Goal: Transaction & Acquisition: Purchase product/service

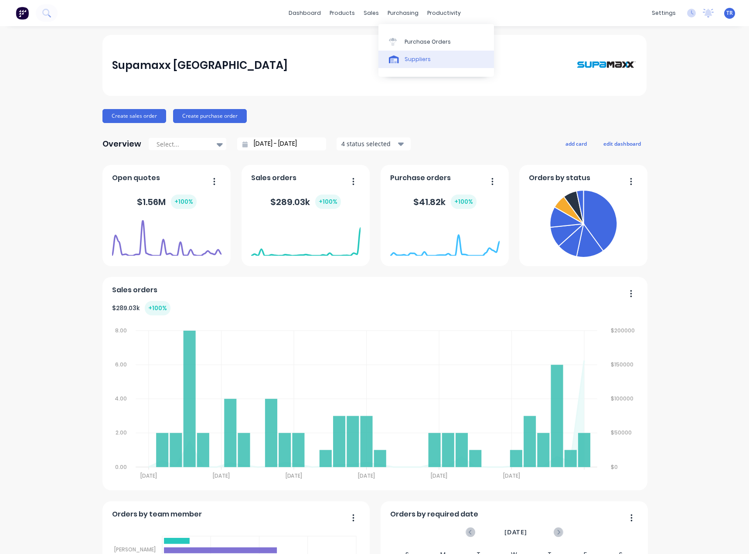
click at [402, 58] on div at bounding box center [395, 59] width 13 height 8
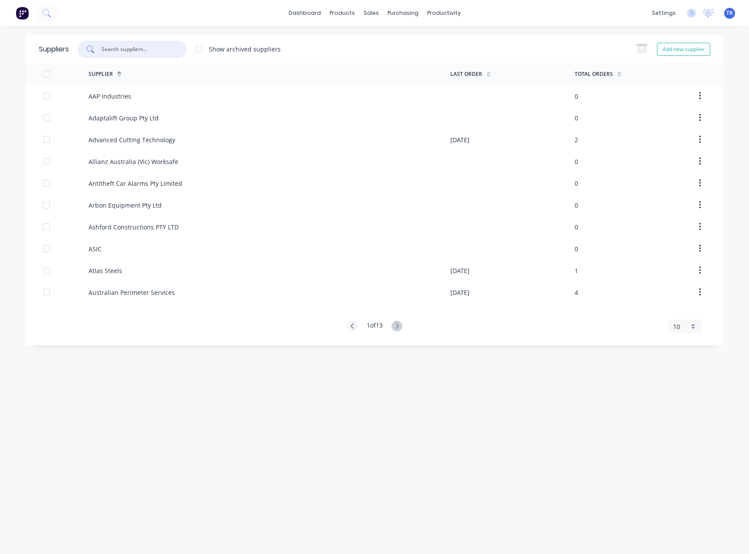
click at [131, 51] on input "text" at bounding box center [137, 49] width 72 height 9
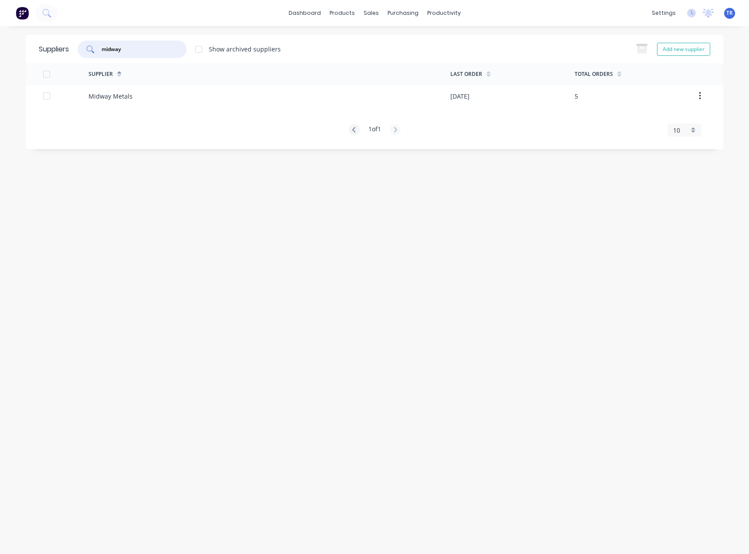
type input "midway"
click at [138, 97] on div "Midway Metals" at bounding box center [270, 96] width 362 height 22
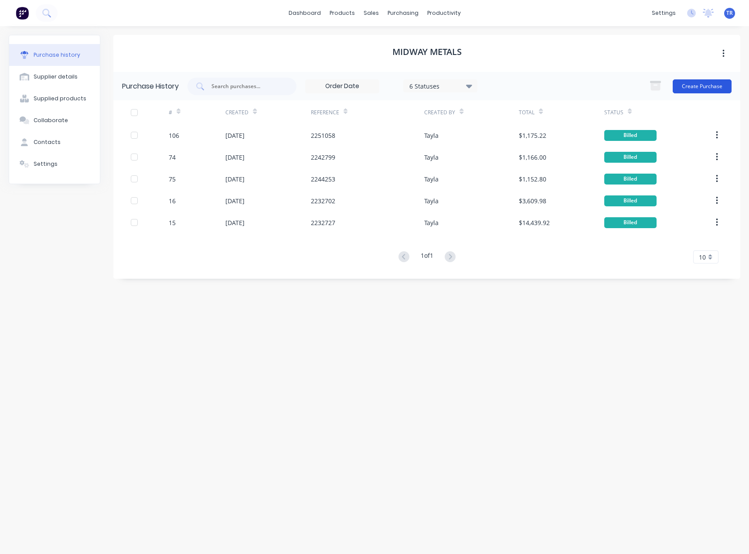
click at [718, 79] on button "Create Purchase" at bounding box center [702, 86] width 59 height 14
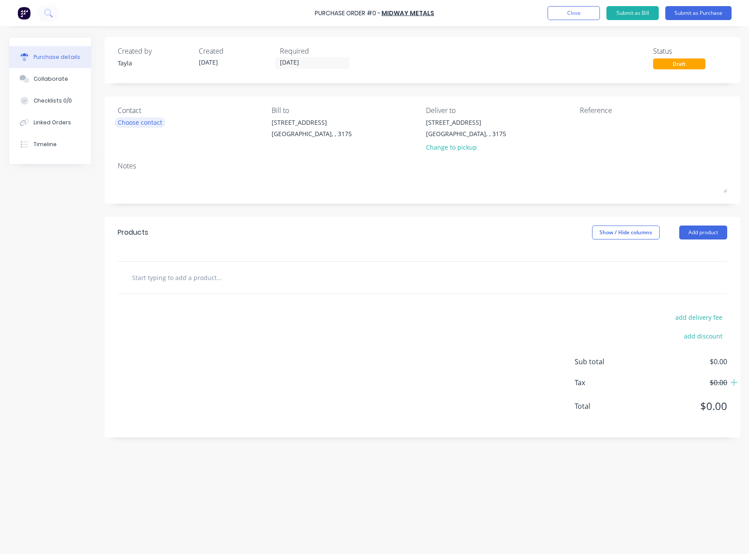
click at [146, 120] on div "Choose contact" at bounding box center [140, 122] width 44 height 9
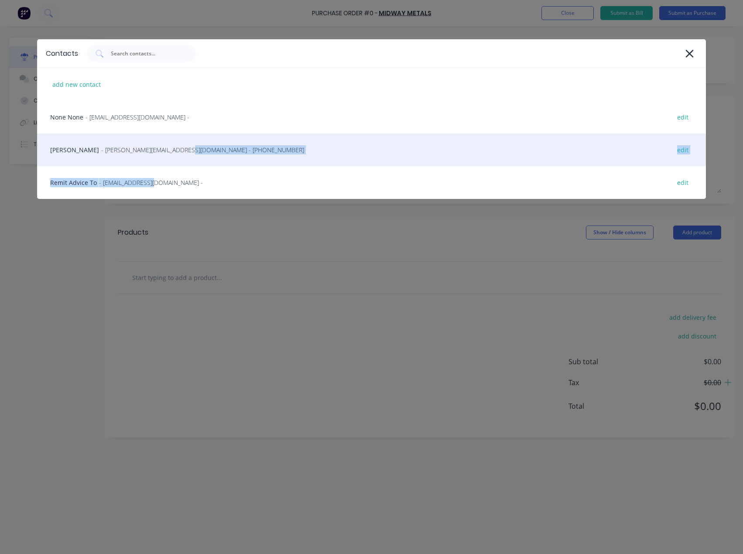
drag, startPoint x: 149, startPoint y: 181, endPoint x: 155, endPoint y: 149, distance: 32.9
click at [155, 149] on div "add new contact None None - [EMAIL_ADDRESS][DOMAIN_NAME] - edit Omar - [EMAIL_A…" at bounding box center [371, 133] width 668 height 131
click at [155, 149] on span "- [PERSON_NAME][EMAIL_ADDRESS][DOMAIN_NAME] - [PHONE_NUMBER]" at bounding box center [202, 149] width 203 height 9
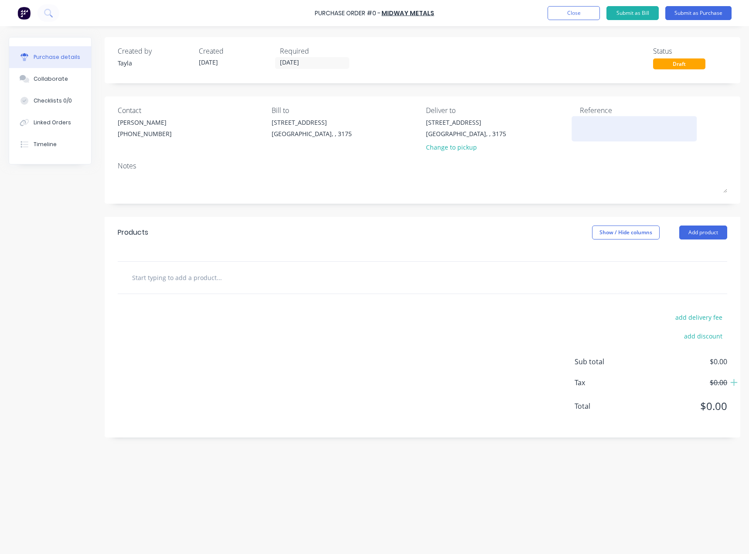
click at [605, 138] on div at bounding box center [634, 129] width 109 height 22
click at [310, 62] on input "[DATE]" at bounding box center [312, 63] width 73 height 11
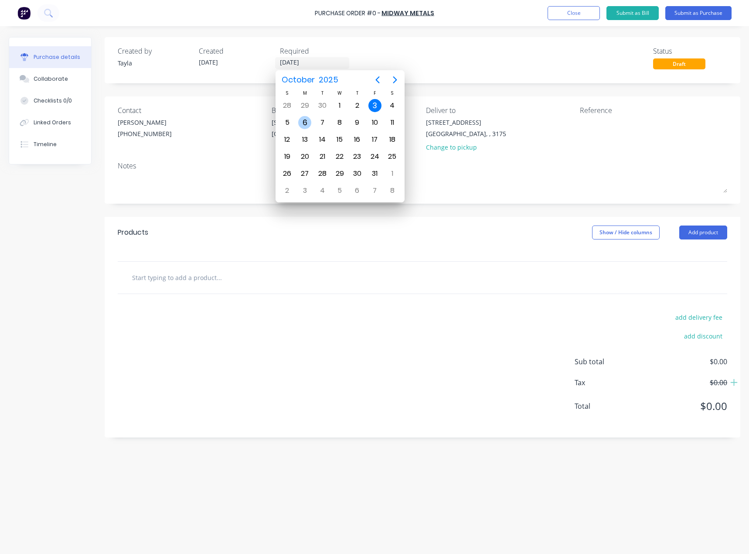
click at [299, 121] on div "6" at bounding box center [304, 122] width 13 height 13
type input "[DATE]"
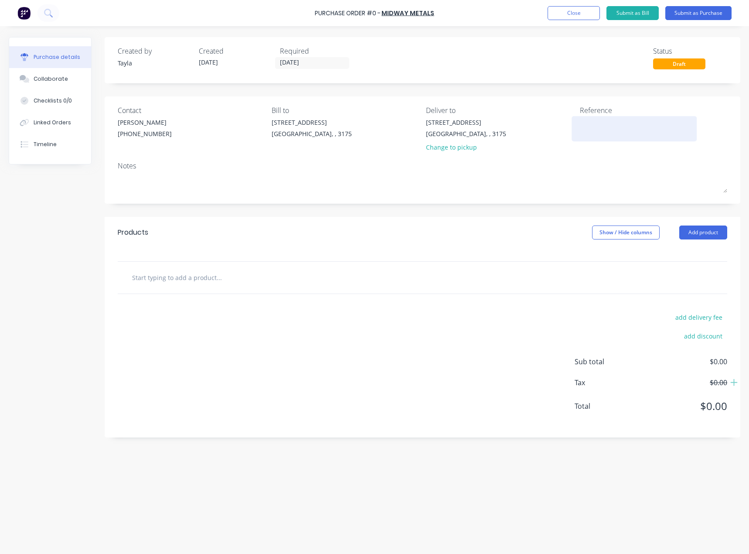
paste textarea "746,202"
click at [595, 133] on textarea at bounding box center [634, 128] width 109 height 20
type textarea "x"
type textarea "746,202"
type textarea "x"
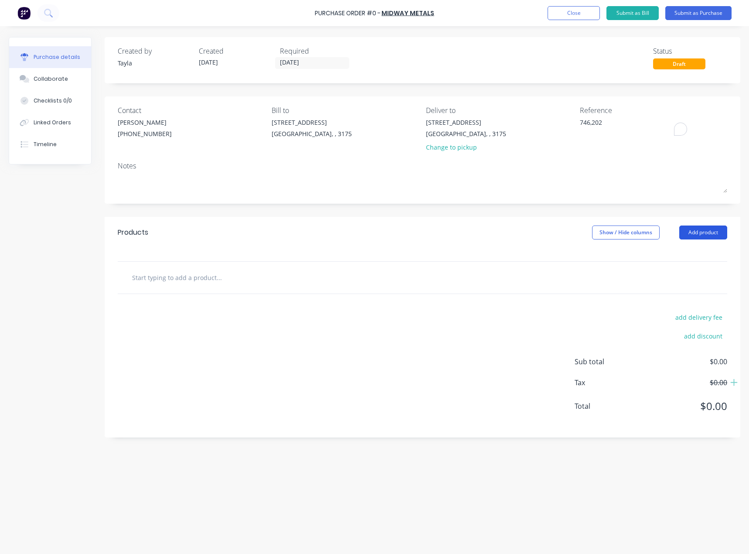
type textarea "746,202"
type textarea "x"
type textarea "746,202"
click at [724, 238] on button "Add product" at bounding box center [703, 232] width 48 height 14
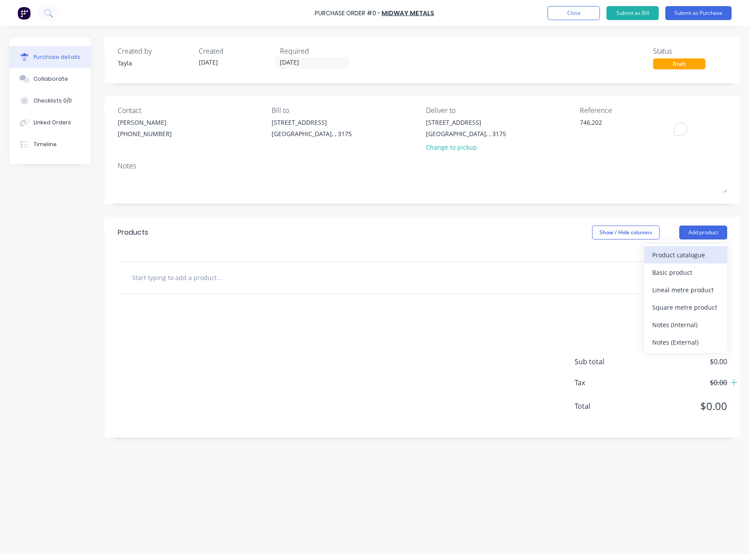
click at [680, 254] on div "Product catalogue" at bounding box center [685, 255] width 67 height 13
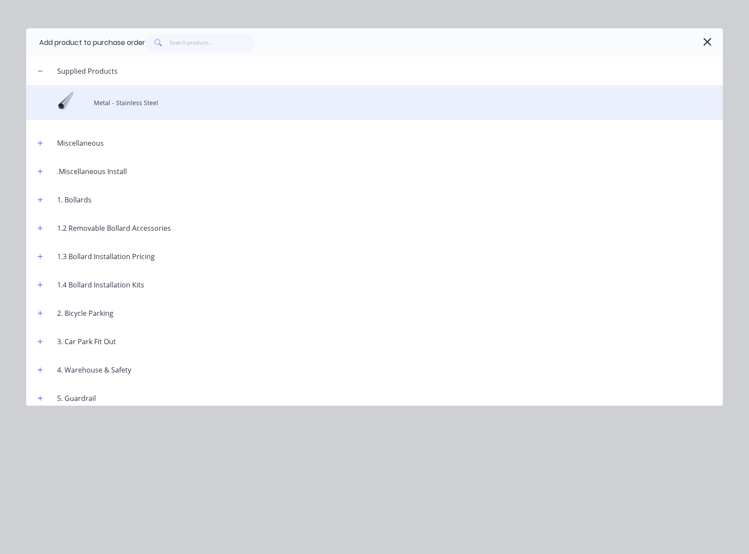
click at [144, 117] on div "Metal - Stainless Steel" at bounding box center [374, 102] width 697 height 35
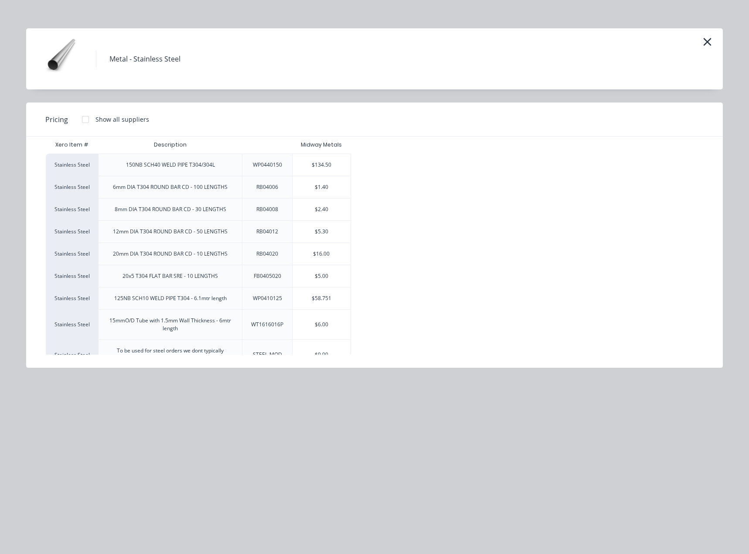
scroll to position [31, 0]
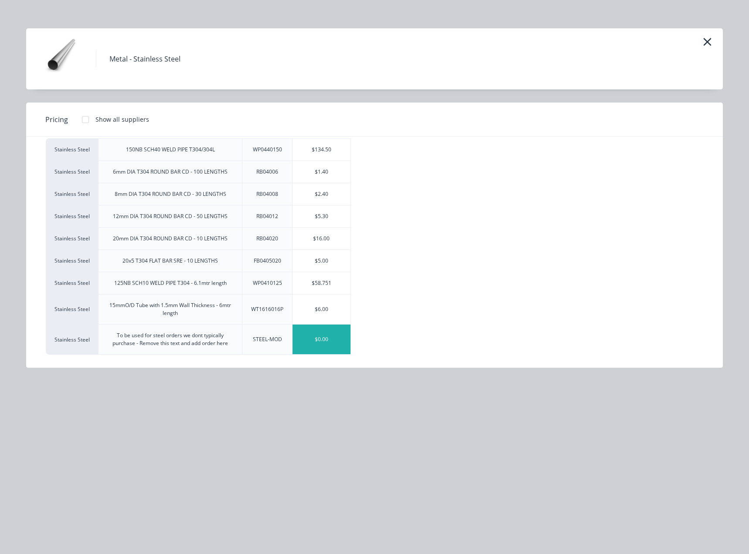
click at [315, 340] on div "$0.00" at bounding box center [322, 339] width 58 height 30
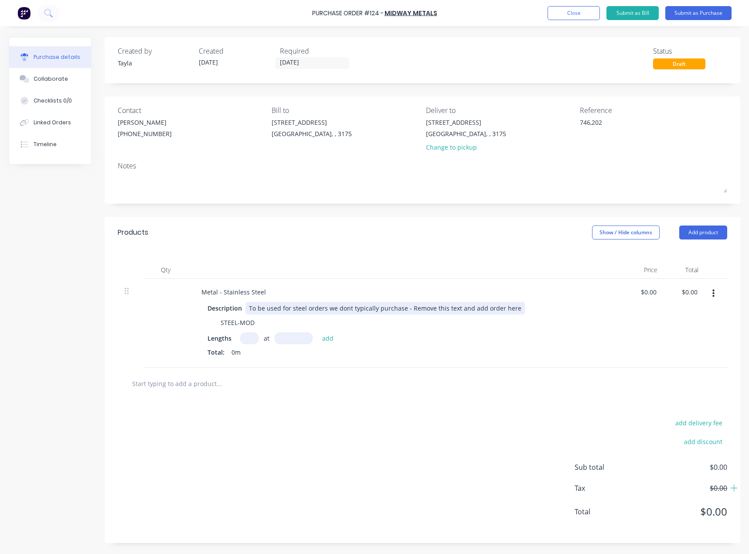
click at [267, 309] on div "To be used for steel orders we dont typically purchase - Remove this text and a…" at bounding box center [386, 308] width 280 height 13
type textarea "x"
click at [267, 309] on div "To be used for steel orders we dont typically purchase - Remove this text and a…" at bounding box center [386, 308] width 280 height 13
paste div
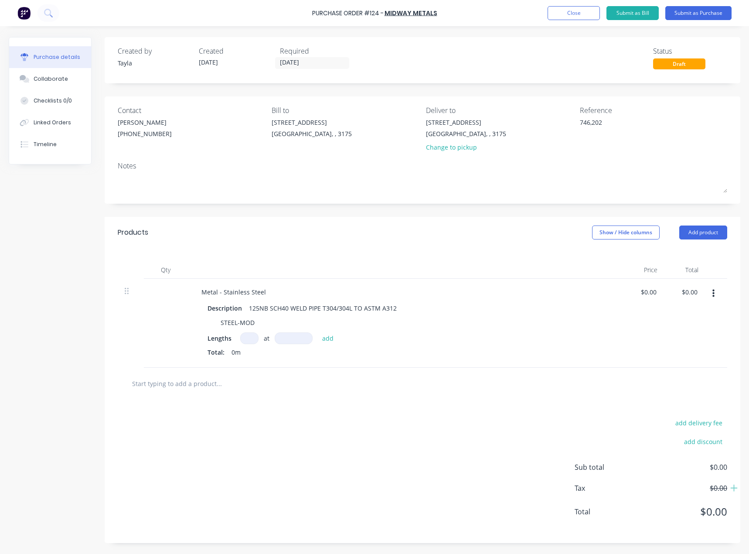
click at [251, 339] on input at bounding box center [249, 338] width 18 height 12
type textarea "x"
type input "1"
type textarea "x"
type input "12"
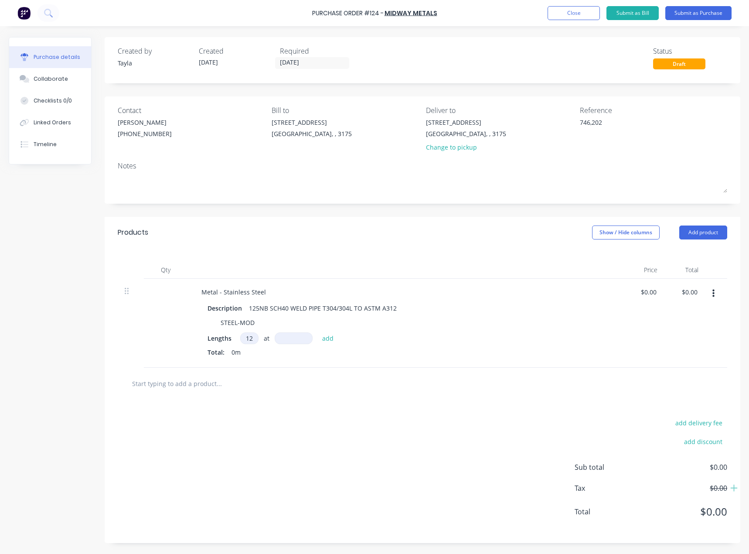
click at [292, 330] on div "Description 125NB SCH40 WELD PIPE T304/304L TO ASTM A312 STEEL-MOD Lengths 12 1…" at bounding box center [405, 331] width 422 height 58
click at [291, 334] on input at bounding box center [294, 338] width 38 height 12
type textarea "x"
type input "6"
type textarea "x"
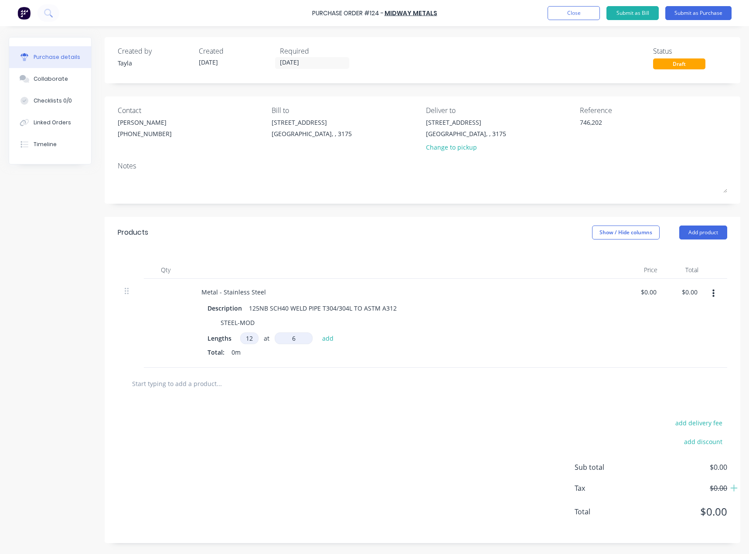
type input "61"
type textarea "x"
type input "610"
type textarea "x"
type input "6100"
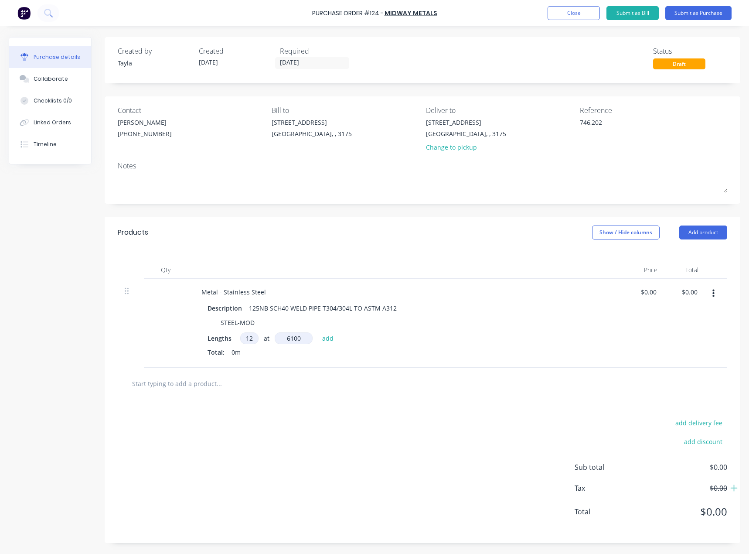
type textarea "x"
type input "6100mm"
click at [316, 356] on div "Total: 0m" at bounding box center [406, 352] width 396 height 9
click at [321, 340] on button "add" at bounding box center [328, 338] width 20 height 10
type textarea "x"
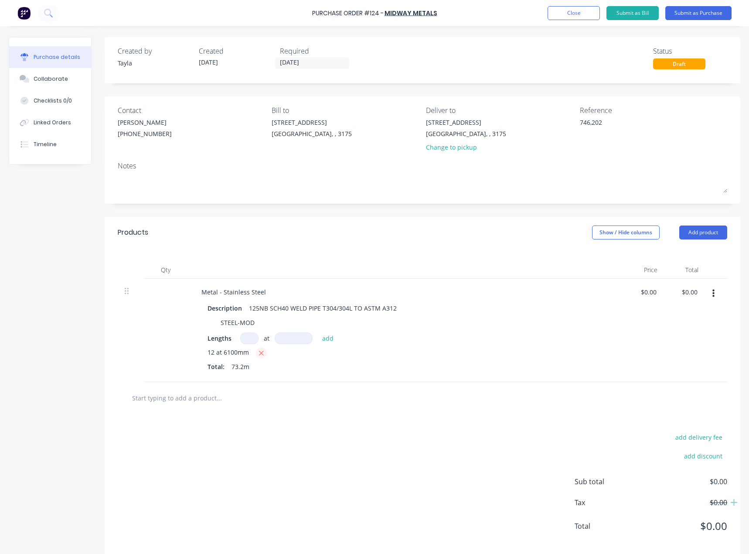
click at [260, 352] on icon "button" at bounding box center [261, 353] width 5 height 5
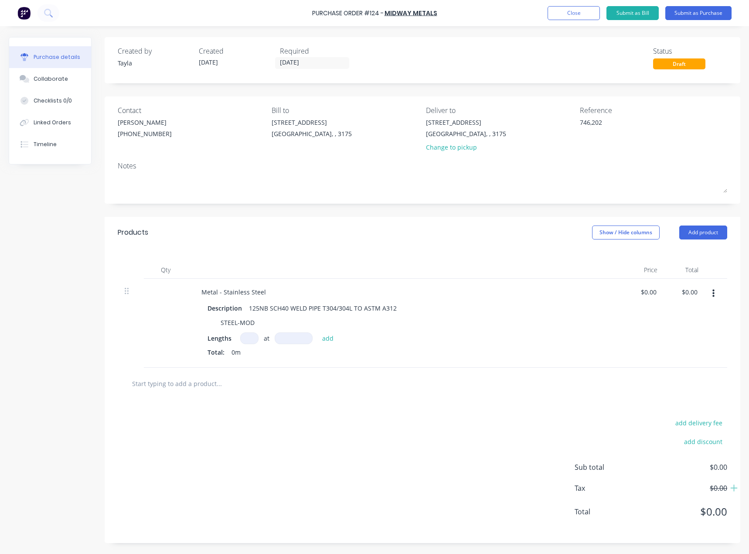
click at [252, 342] on input at bounding box center [249, 338] width 18 height 12
type textarea "x"
type input "1"
type textarea "x"
type input "12"
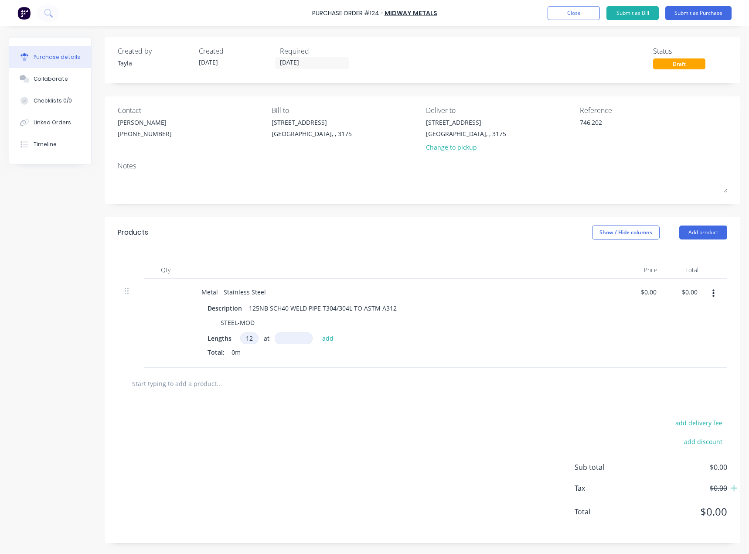
click at [278, 342] on input at bounding box center [294, 338] width 38 height 12
type textarea "x"
type input "6"
type textarea "x"
type input "610"
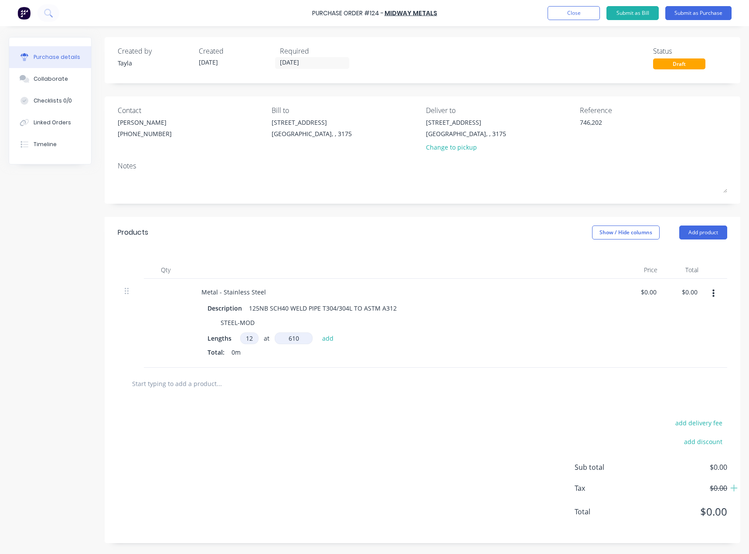
type textarea "x"
type input "6109"
type textarea "x"
type input "610"
type textarea "x"
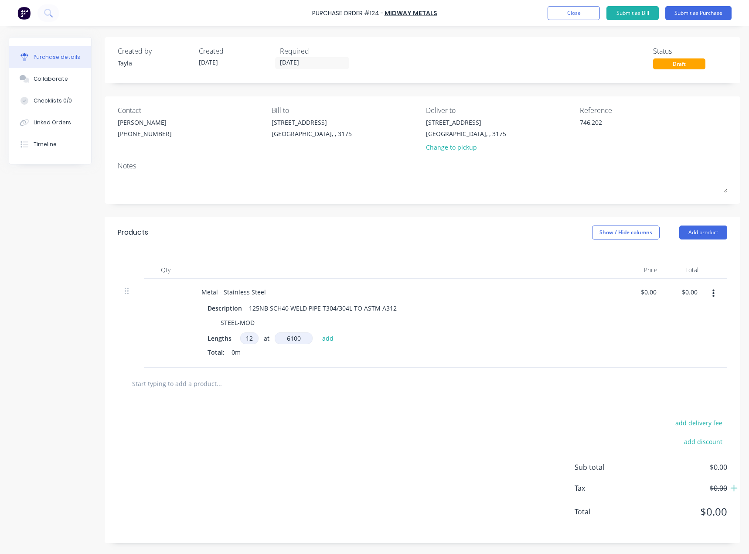
type input "6100"
type textarea "x"
type input "6100mm"
drag, startPoint x: 319, startPoint y: 332, endPoint x: 322, endPoint y: 335, distance: 4.6
click at [319, 333] on div "Description 125NB SCH40 WELD PIPE T304/304L TO ASTM A312 STEEL-MOD Lengths 12 1…" at bounding box center [405, 331] width 422 height 58
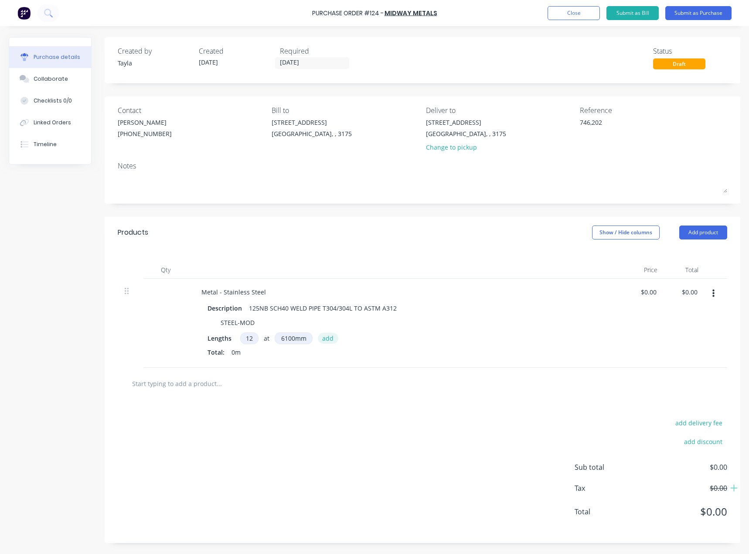
click at [322, 336] on button "add" at bounding box center [328, 338] width 20 height 10
type textarea "x"
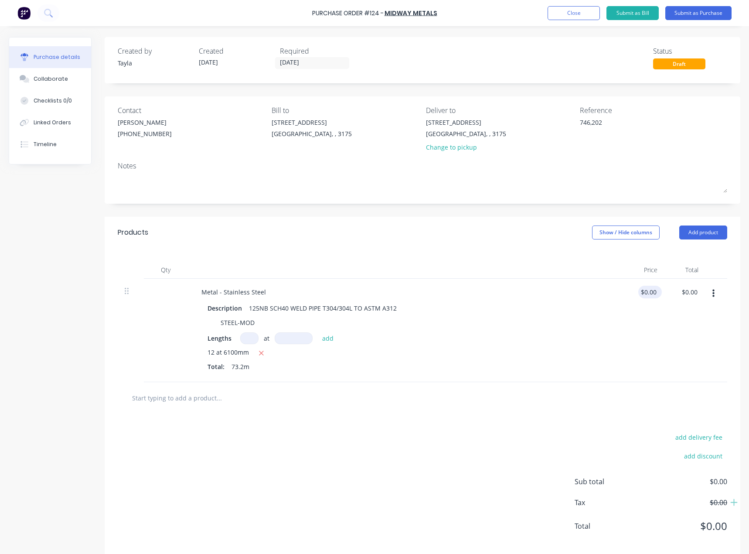
type textarea "x"
type input "0.00"
click at [647, 292] on input "0.00" at bounding box center [648, 292] width 20 height 13
type textarea "x"
click at [647, 292] on input "0.00" at bounding box center [650, 292] width 17 height 13
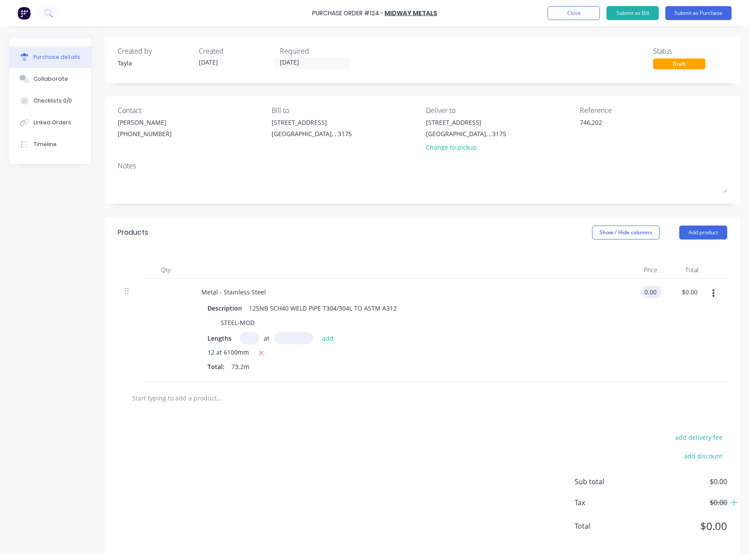
paste input "110.0"
type input "110.000"
type textarea "x"
type input "$110.00"
type input "$8,052.00"
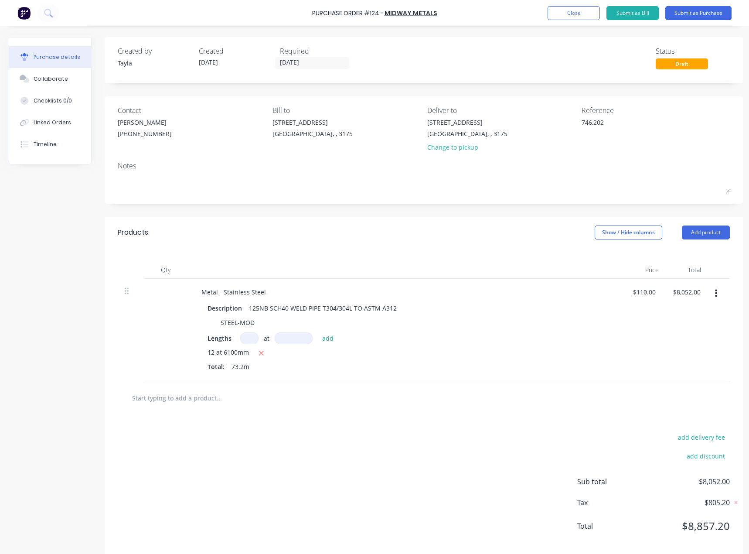
click at [634, 328] on div "$110.00 $110.00" at bounding box center [644, 330] width 40 height 103
click at [717, 297] on icon "button" at bounding box center [716, 294] width 2 height 10
click at [697, 232] on button "Add product" at bounding box center [706, 232] width 48 height 14
drag, startPoint x: 583, startPoint y: 255, endPoint x: 634, endPoint y: 257, distance: 51.9
click at [584, 255] on div "Qty Price Total Metal - Stainless Steel Description 125NB SCH40 WELD PIPE T304/…" at bounding box center [424, 315] width 638 height 134
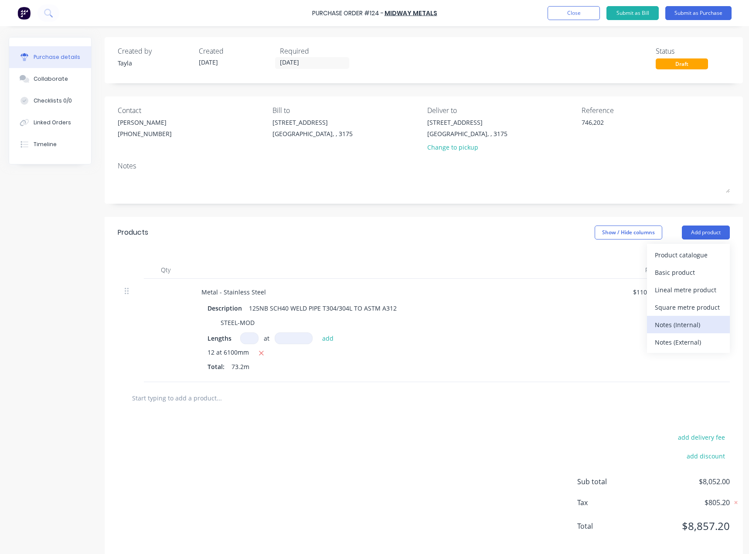
click at [695, 323] on div "Notes (Internal)" at bounding box center [688, 324] width 67 height 13
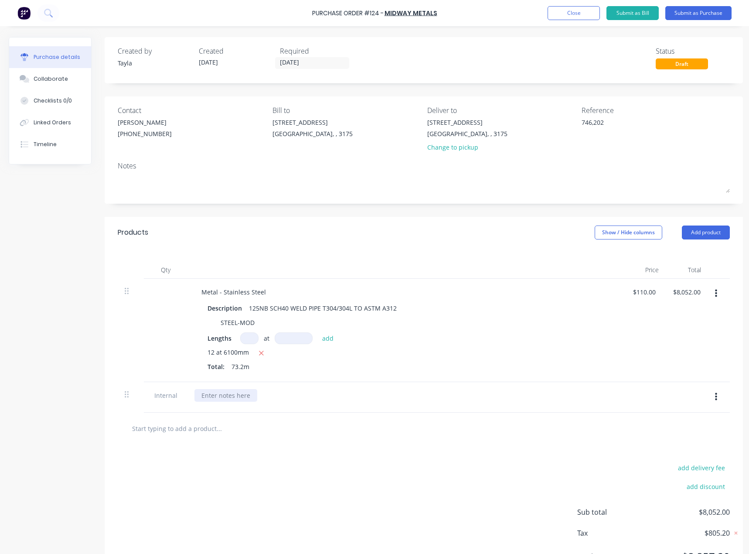
type textarea "x"
click at [232, 397] on div at bounding box center [225, 395] width 63 height 13
paste div
click at [261, 394] on div "5 lengths ex stock allow 2 weeks for balance" at bounding box center [238, 400] width 89 height 22
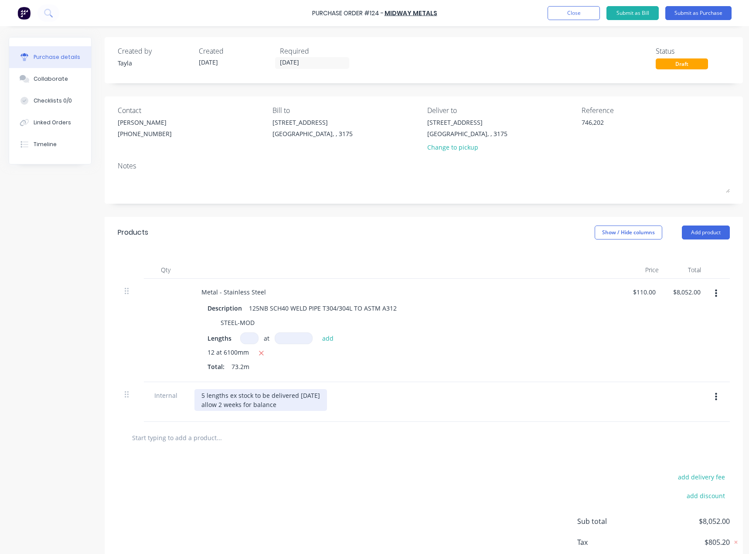
click at [290, 408] on div "5 lengths ex stock to be delivered [DATE] allow 2 weeks for balance" at bounding box center [260, 400] width 133 height 22
click at [292, 472] on div "add delivery fee add discount Sub total $8,052.00 Tax $805.20 Total $8,857.20" at bounding box center [424, 525] width 638 height 143
click at [705, 235] on button "Add product" at bounding box center [706, 232] width 48 height 14
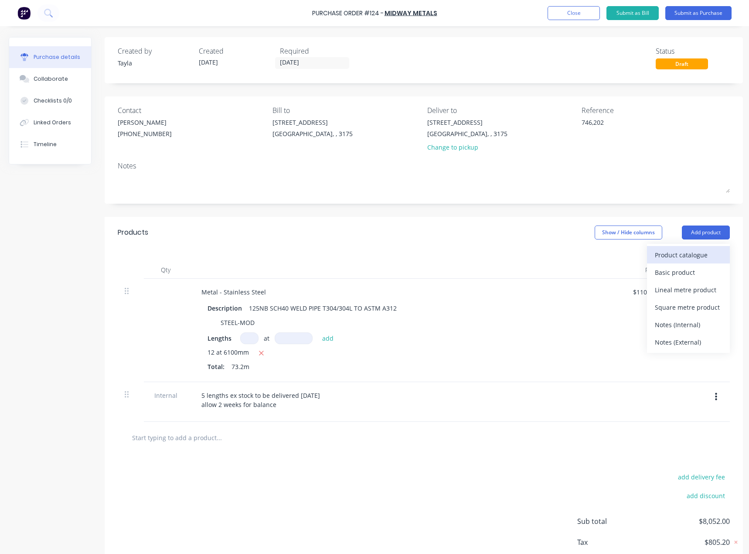
click at [674, 256] on div "Product catalogue" at bounding box center [688, 255] width 67 height 13
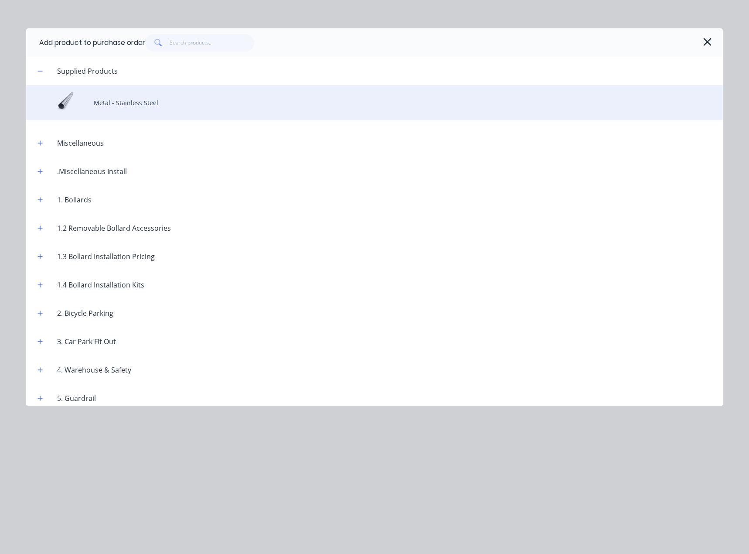
click at [125, 108] on div "Metal - Stainless Steel" at bounding box center [374, 102] width 697 height 35
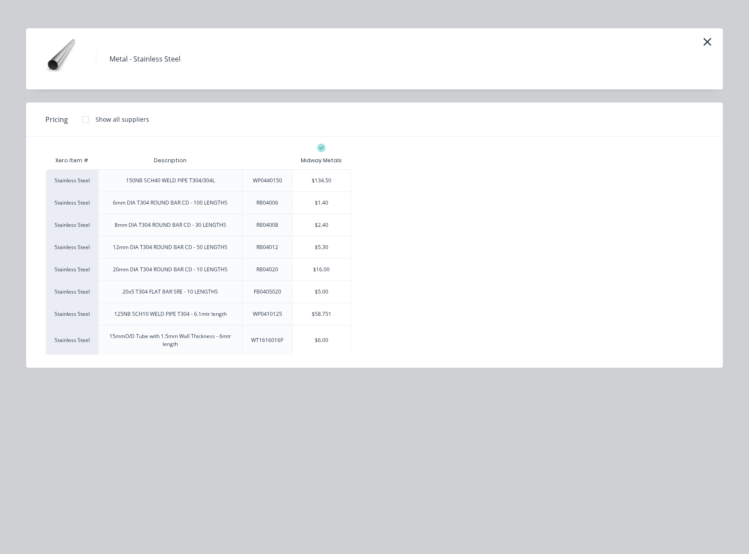
click at [423, 221] on div "Stainless Steel 150NB SCH40 WELD PIPE T304/304L WP0440150 $134.50 Stainless Ste…" at bounding box center [375, 277] width 658 height 216
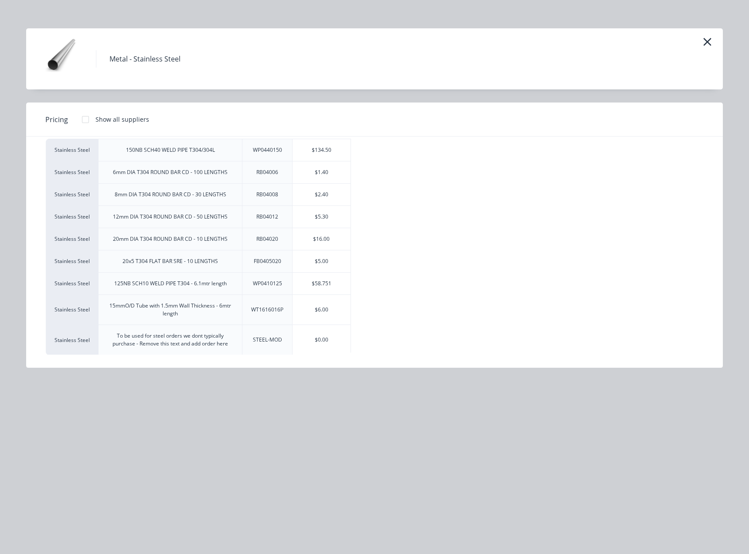
scroll to position [31, 0]
click at [324, 339] on div "$0.00" at bounding box center [322, 339] width 58 height 30
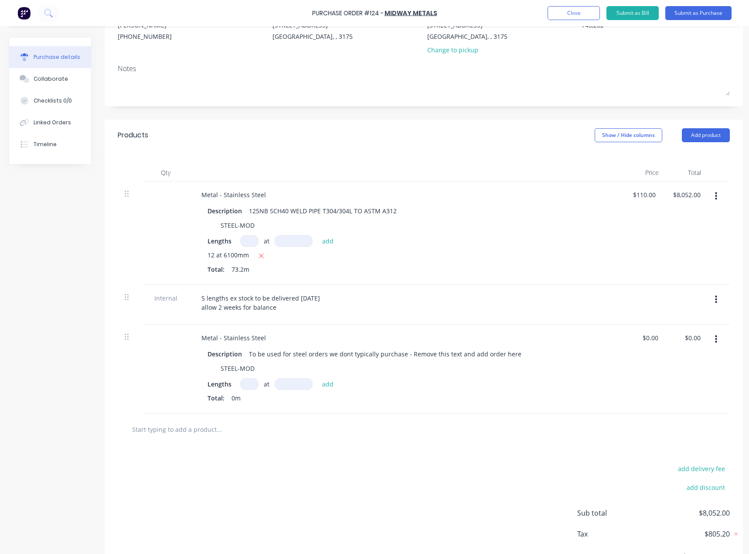
scroll to position [131, 0]
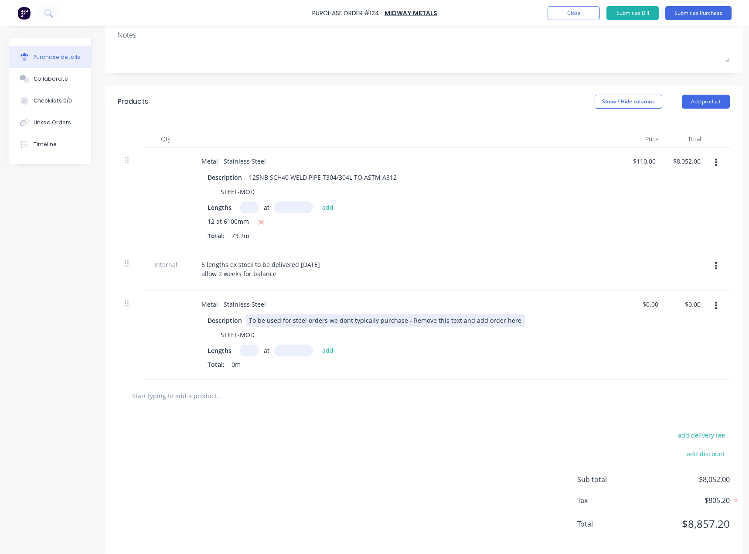
click at [291, 324] on div "To be used for steel orders we dont typically purchase - Remove this text and a…" at bounding box center [386, 320] width 280 height 13
type textarea "x"
click at [291, 324] on div "To be used for steel orders we dont typically purchase - Remove this text and a…" at bounding box center [386, 320] width 280 height 13
paste div
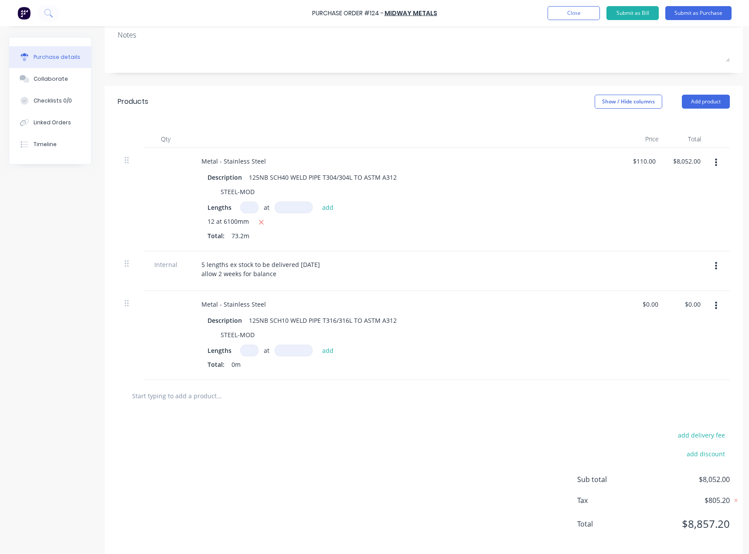
click at [254, 349] on input at bounding box center [249, 350] width 18 height 12
type textarea "x"
type input "1"
type textarea "x"
type input "1"
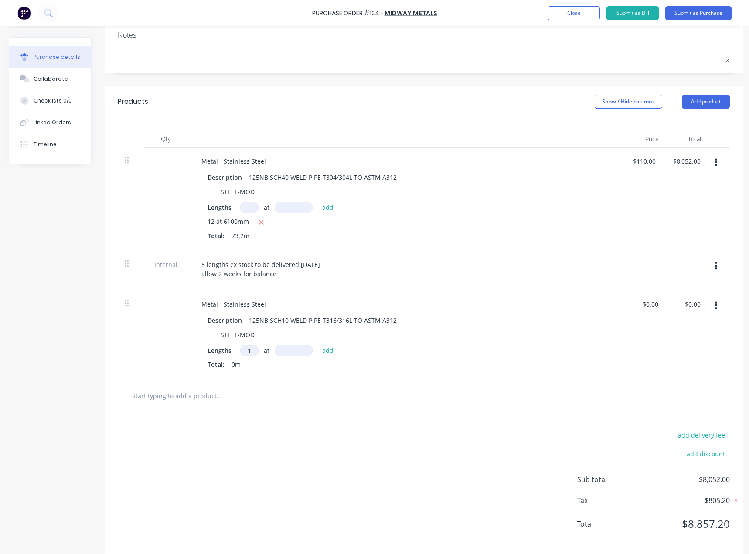
click at [303, 345] on input at bounding box center [294, 350] width 38 height 12
type textarea "x"
type input "6"
type textarea "x"
type input "6."
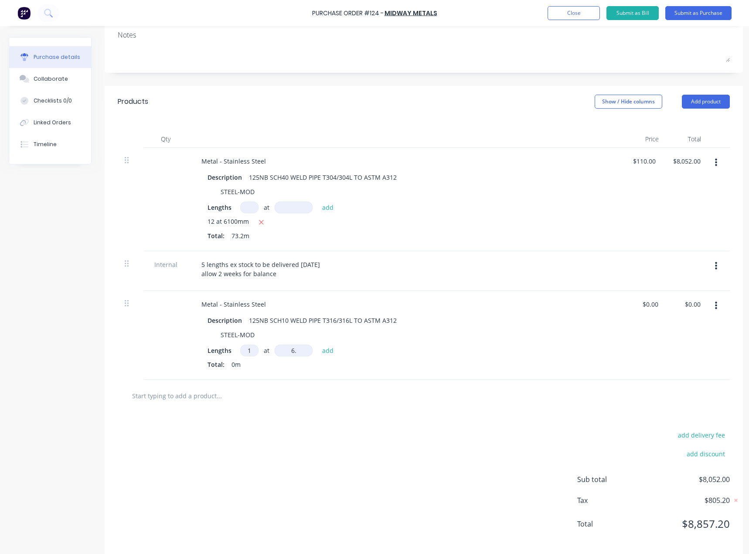
type textarea "x"
type input "6.1"
type textarea "x"
type input "6.1mm"
click at [326, 349] on button "add" at bounding box center [328, 350] width 20 height 10
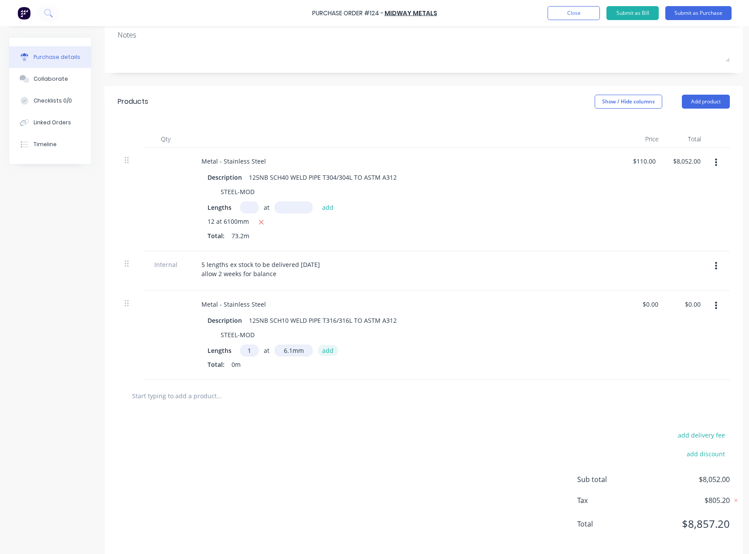
type textarea "x"
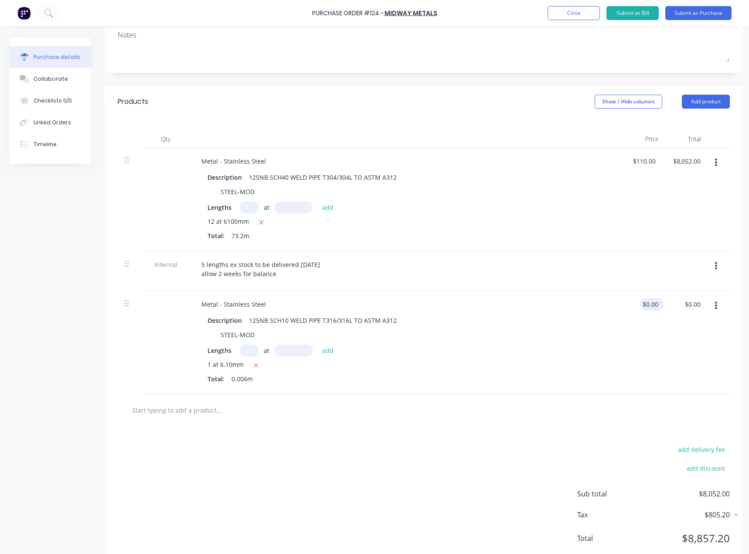
type textarea "x"
type input "0.00"
click at [651, 303] on input "0.00" at bounding box center [652, 304] width 17 height 13
type textarea "x"
click at [651, 303] on input "0.00" at bounding box center [652, 304] width 17 height 13
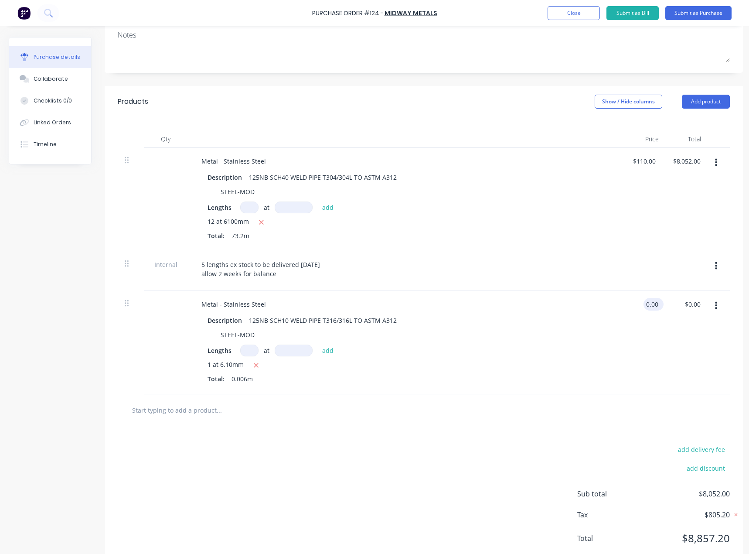
paste input "98.0"
type input "98.000"
type textarea "x"
type input "$98.00"
type input "$0.59"
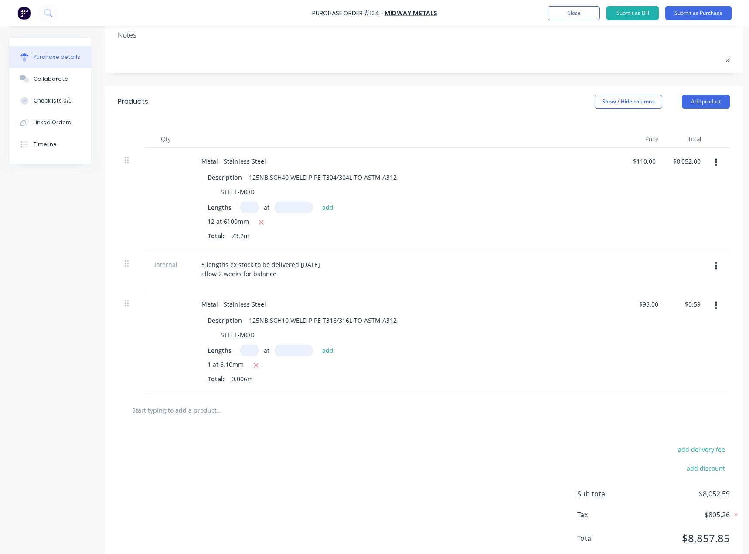
click at [621, 361] on div "Metal - Stainless Steel Description 125NB SCH10 WELD PIPE T316/316L TO ASTM A31…" at bounding box center [406, 342] width 436 height 103
click at [257, 365] on icon "button" at bounding box center [256, 366] width 6 height 8
type textarea "x"
type input "$0.00"
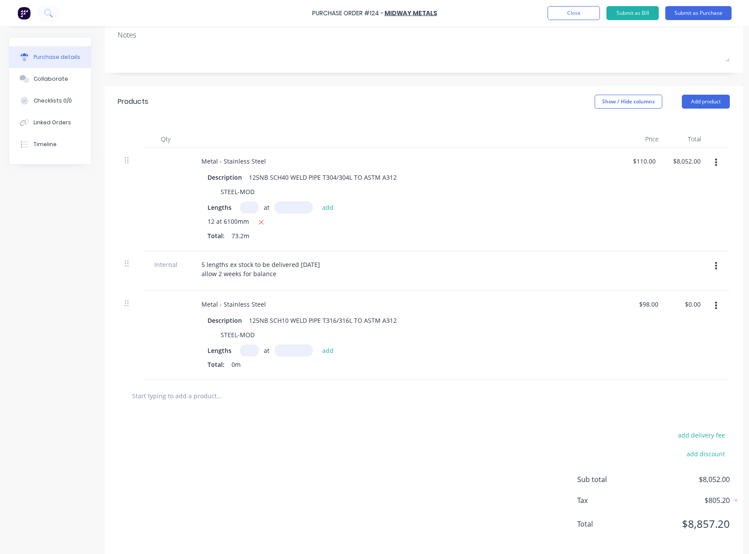
click at [252, 351] on input at bounding box center [249, 350] width 18 height 12
type textarea "x"
type input "1"
click at [280, 349] on input at bounding box center [294, 350] width 38 height 12
type textarea "x"
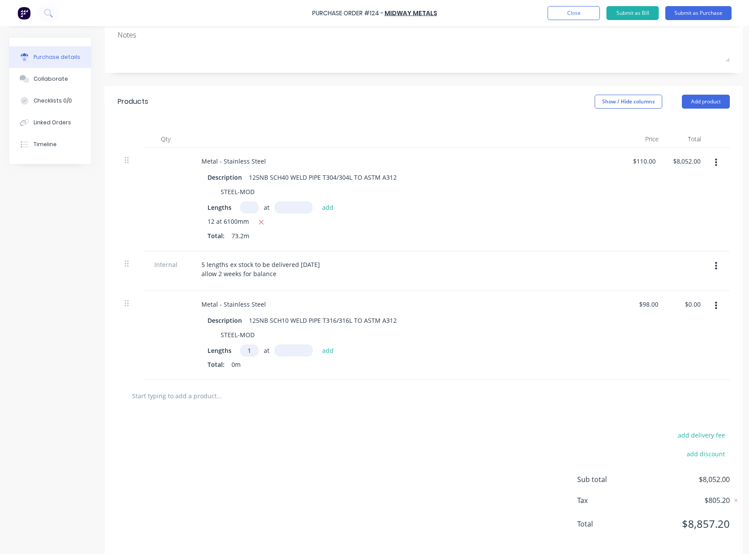
type input "6"
type textarea "x"
type input "61"
type textarea "x"
type input "610"
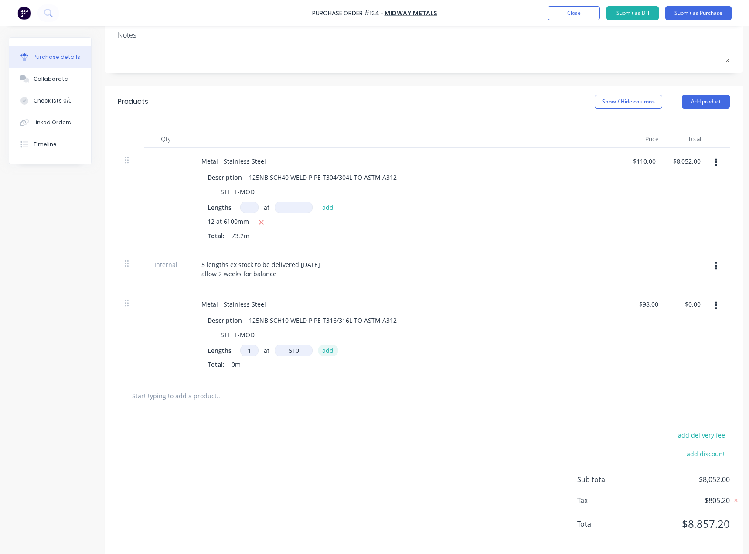
type textarea "x"
type input "6100"
type textarea "x"
type input "6100mm"
click at [327, 350] on button "add" at bounding box center [328, 350] width 20 height 10
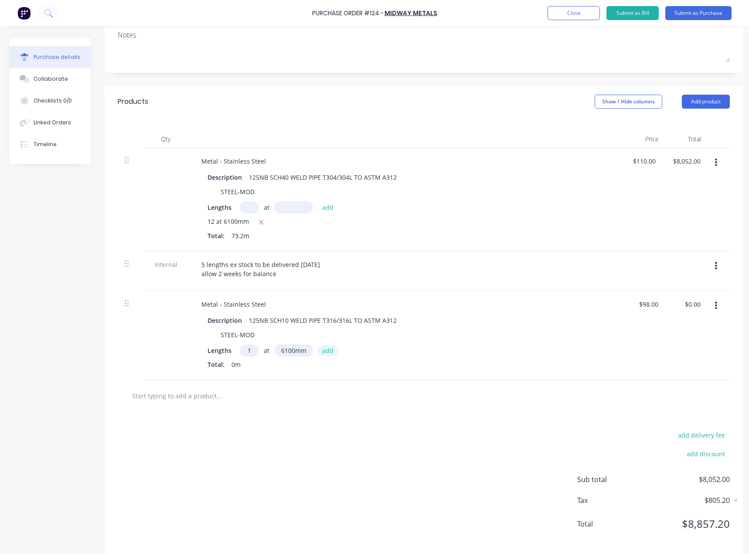
type textarea "x"
type input "$597.80"
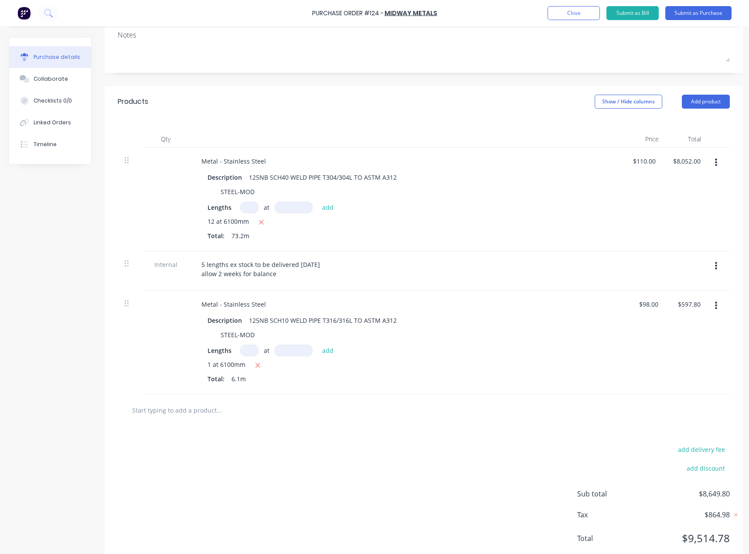
click at [716, 109] on div "Products Show / Hide columns Add product" at bounding box center [424, 101] width 638 height 31
click at [704, 107] on button "Add product" at bounding box center [706, 102] width 48 height 14
click at [637, 315] on div "$98.00 $98.00" at bounding box center [645, 342] width 42 height 103
click at [716, 297] on div at bounding box center [719, 342] width 22 height 103
click at [716, 302] on icon "button" at bounding box center [716, 306] width 2 height 10
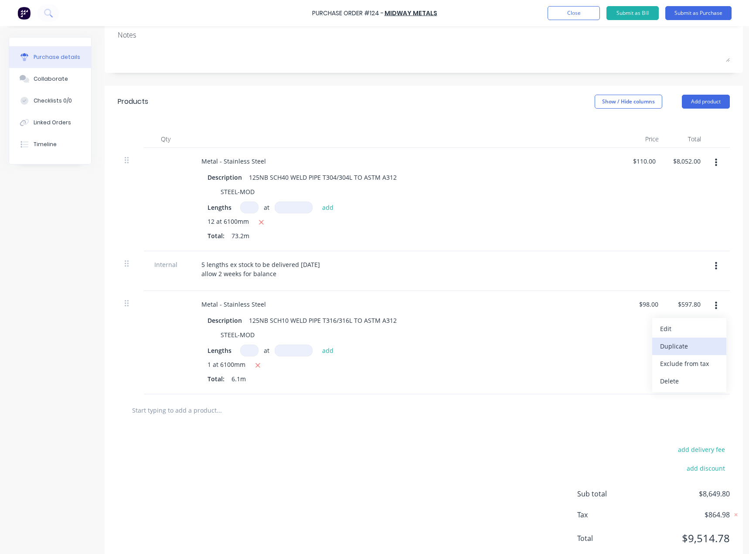
click at [704, 343] on button "Duplicate" at bounding box center [689, 346] width 74 height 17
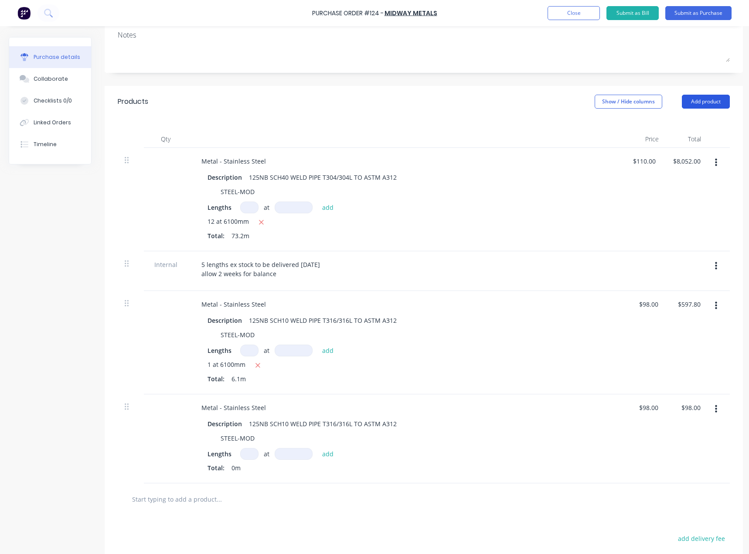
click at [699, 100] on button "Add product" at bounding box center [706, 102] width 48 height 14
click at [665, 123] on div "Product catalogue" at bounding box center [688, 124] width 67 height 13
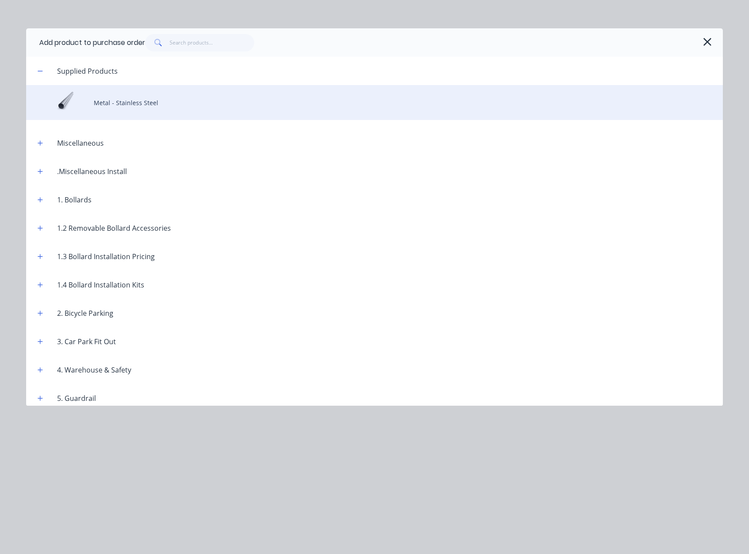
click at [149, 108] on div "Metal - Stainless Steel" at bounding box center [374, 102] width 697 height 35
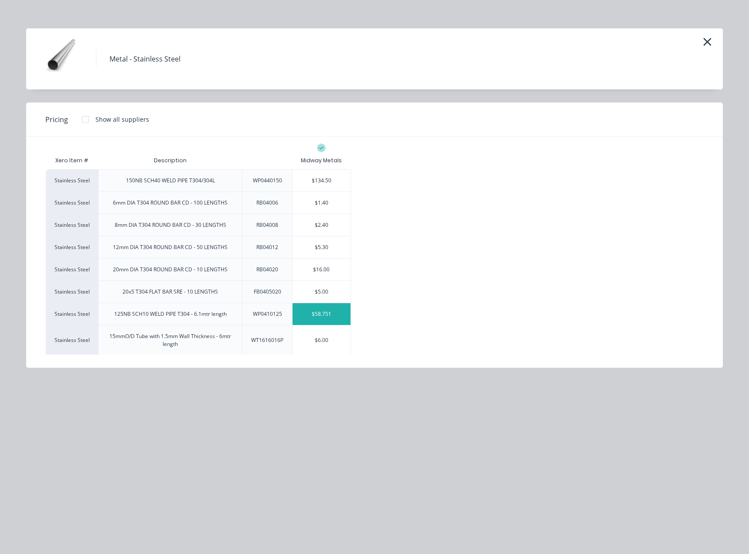
click at [324, 311] on div "$58.751" at bounding box center [322, 314] width 58 height 22
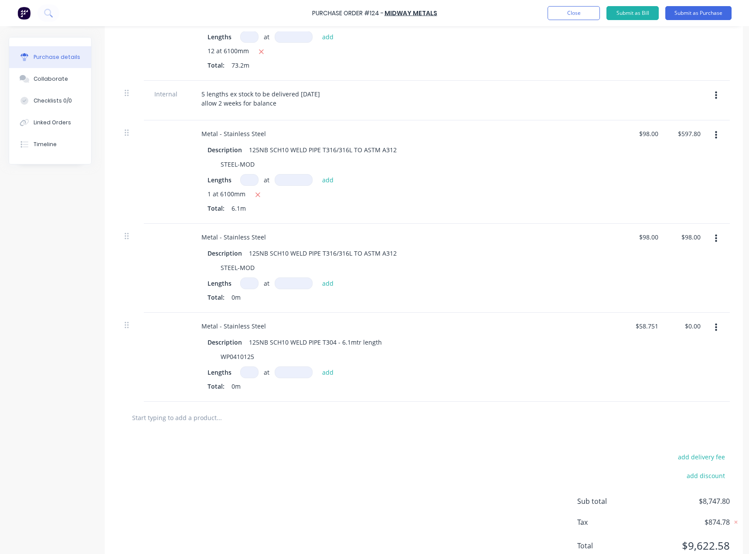
scroll to position [305, 0]
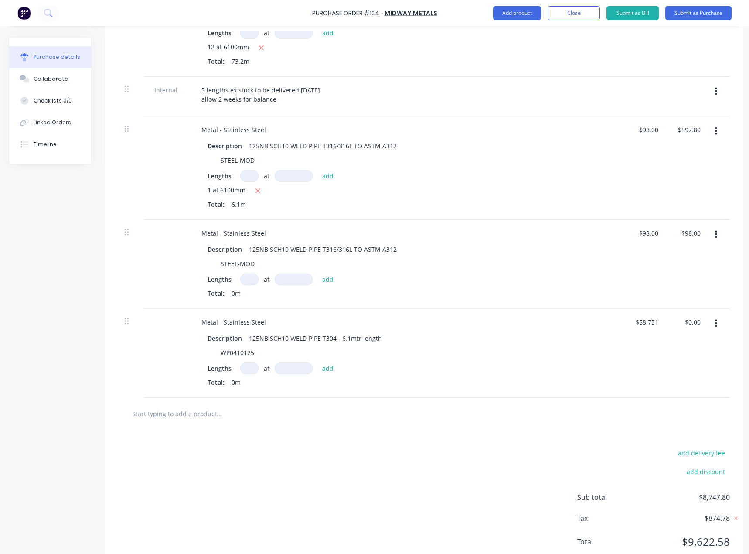
click at [723, 235] on button "button" at bounding box center [716, 235] width 20 height 16
click at [617, 355] on div "Metal - Stainless Steel Description 125NB SCH10 WELD PIPE T304 - 6.1mtr length …" at bounding box center [406, 353] width 436 height 89
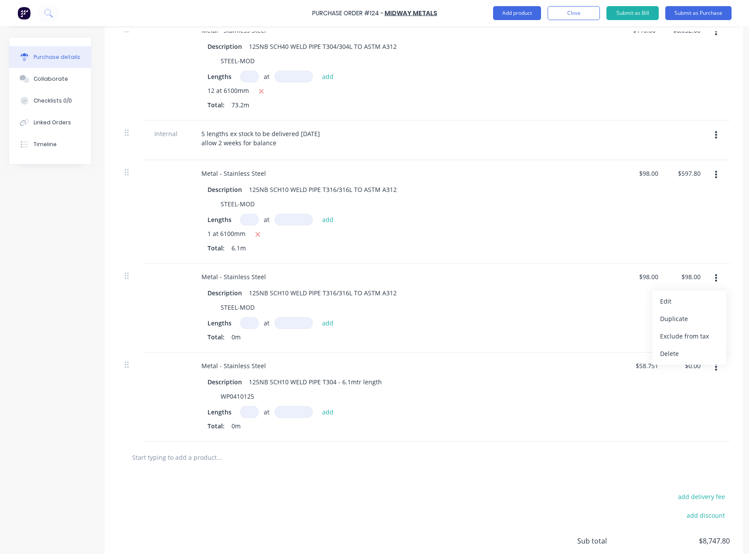
click at [716, 276] on icon "button" at bounding box center [716, 278] width 2 height 8
click at [713, 279] on button "button" at bounding box center [716, 278] width 20 height 16
click at [674, 349] on button "Delete" at bounding box center [689, 353] width 74 height 17
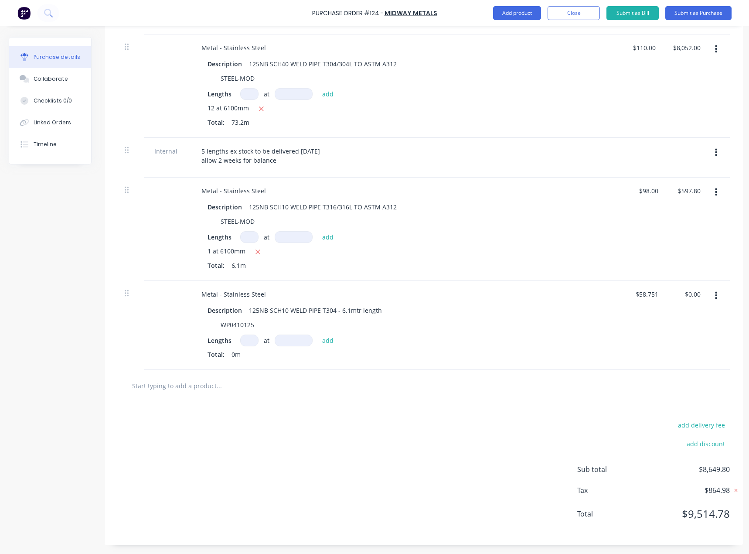
scroll to position [251, 0]
click at [250, 334] on input at bounding box center [249, 340] width 18 height 12
type textarea "x"
type input "1"
type textarea "x"
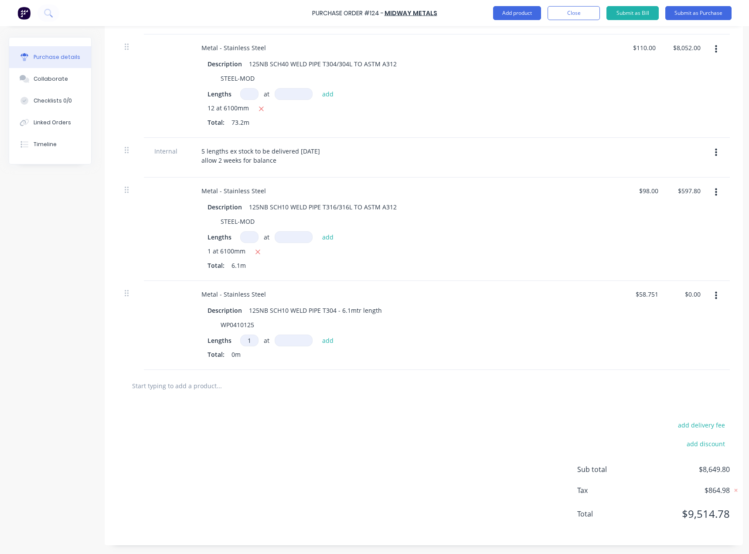
type input "1"
click at [281, 334] on input at bounding box center [294, 340] width 38 height 12
type textarea "x"
type input "6"
type textarea "x"
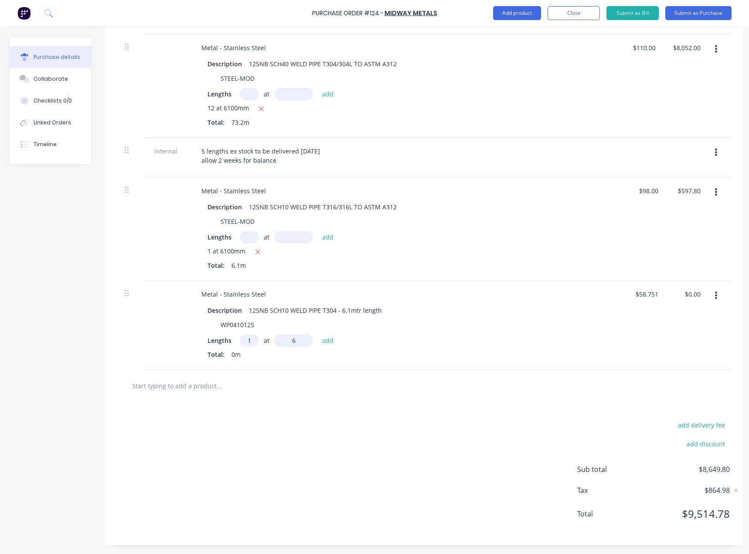
type input "61"
type textarea "x"
type input "610"
type textarea "x"
type input "6100"
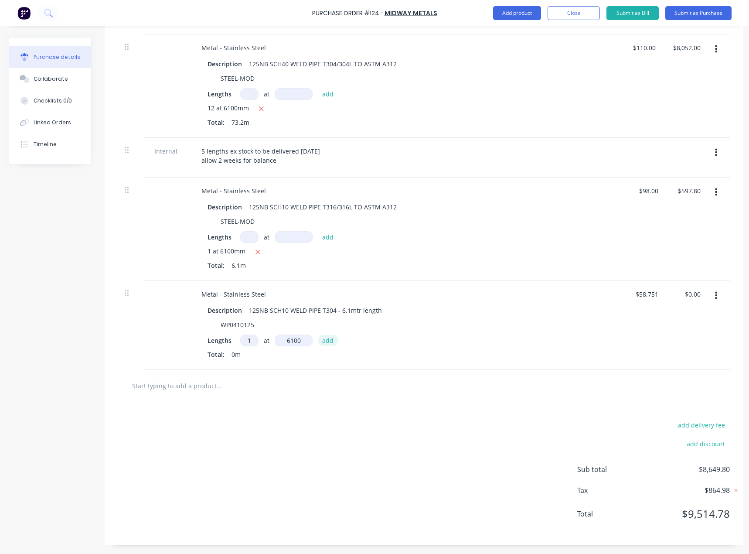
type textarea "x"
type input "6100mm"
click at [332, 335] on button "add" at bounding box center [328, 340] width 20 height 10
type textarea "x"
type input "$358.38"
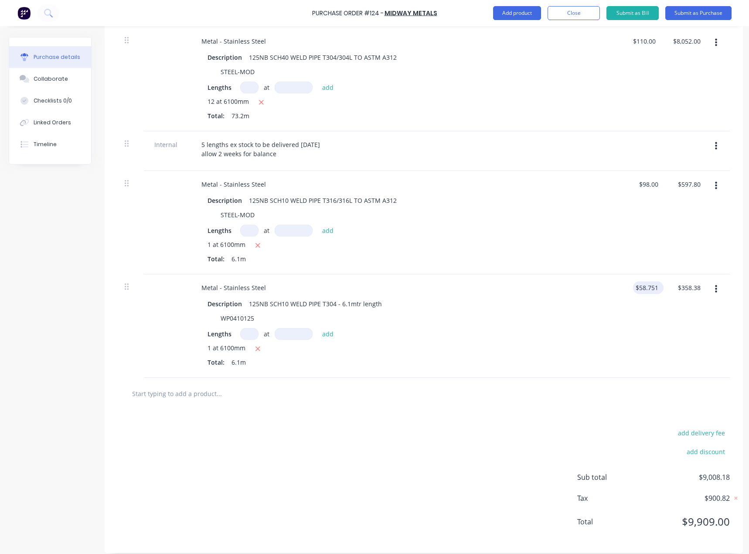
type textarea "x"
type input "58.75"
click at [641, 285] on input "58.75" at bounding box center [646, 287] width 27 height 13
type textarea "x"
click at [641, 285] on input "58.75" at bounding box center [650, 287] width 20 height 13
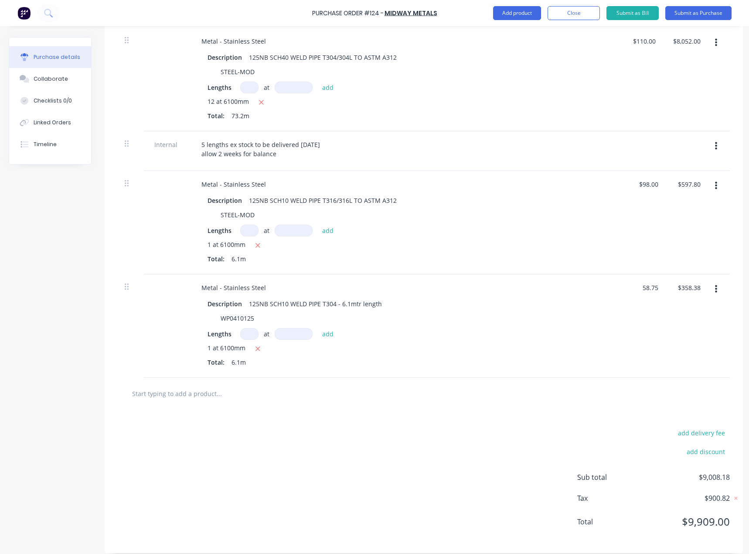
paste input "9.000"
type input "59.000"
type textarea "x"
type input "$59.00"
type input "$359.90"
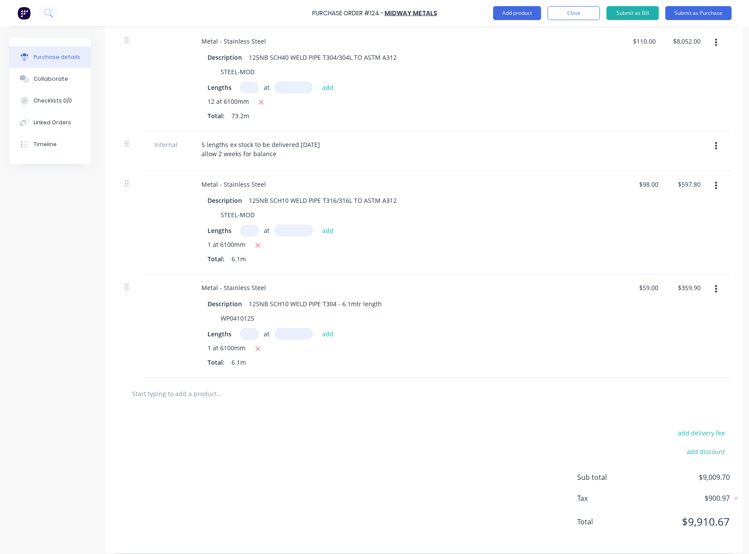
click at [630, 337] on div "$59.00 $59.00" at bounding box center [645, 325] width 42 height 103
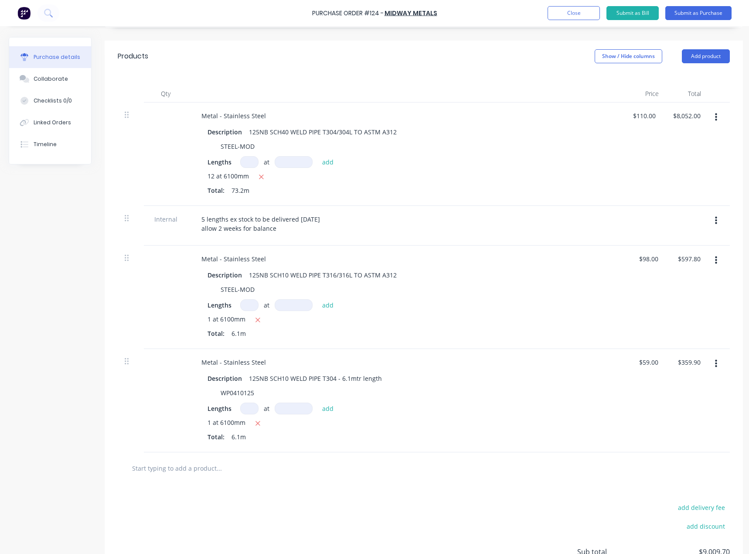
scroll to position [164, 0]
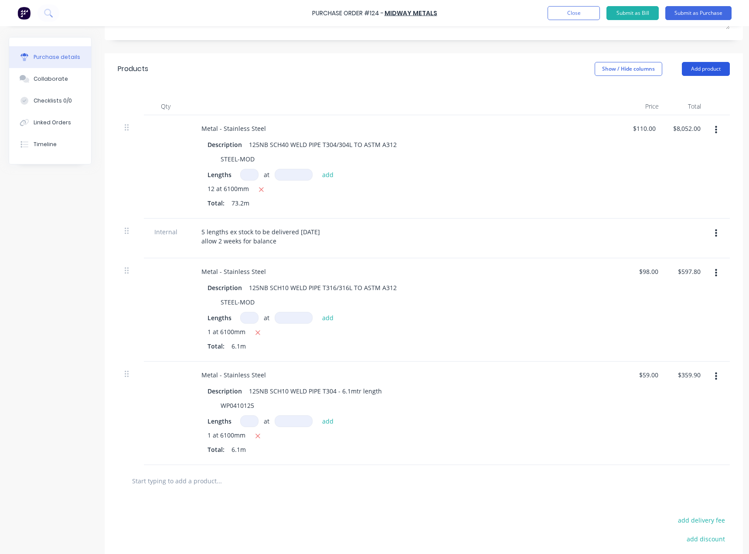
click at [701, 72] on button "Add product" at bounding box center [706, 69] width 48 height 14
click at [687, 90] on div "Product catalogue" at bounding box center [688, 91] width 67 height 13
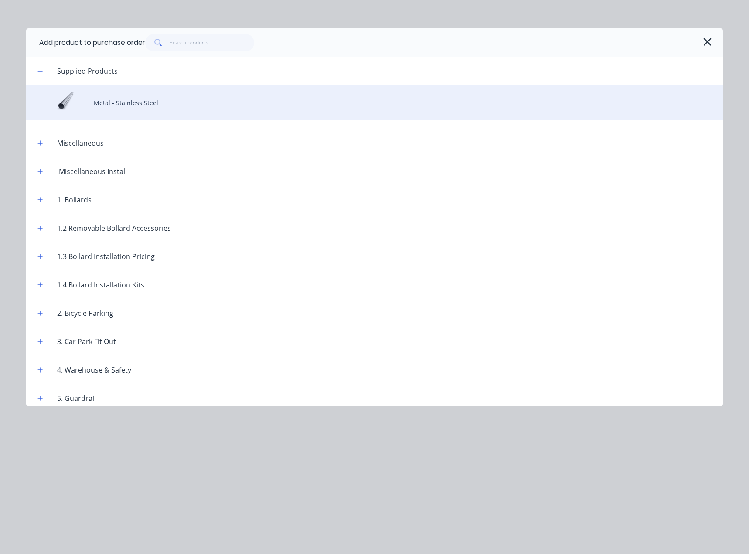
click at [196, 98] on div "Metal - Stainless Steel" at bounding box center [374, 102] width 697 height 35
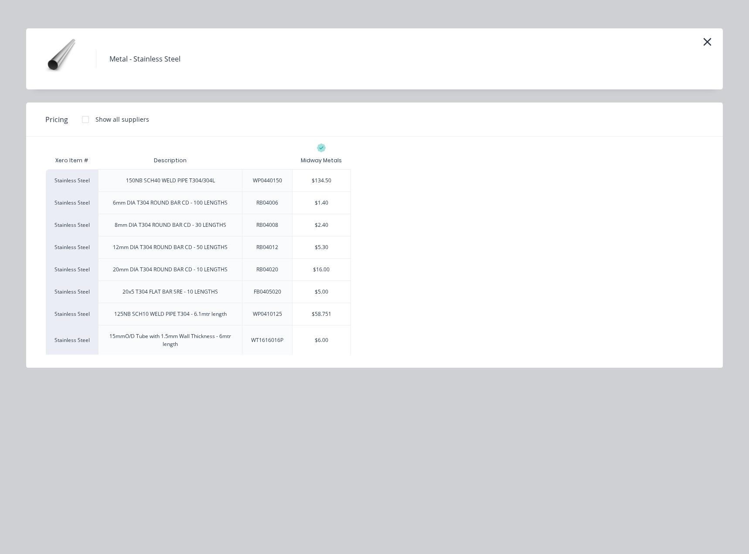
click at [699, 43] on div "Metal - Stainless Steel" at bounding box center [374, 58] width 697 height 61
click at [706, 43] on icon "button" at bounding box center [707, 42] width 8 height 8
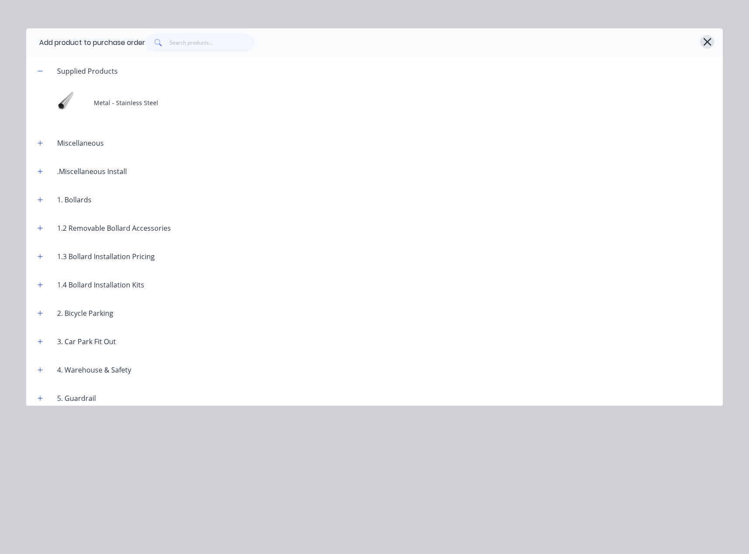
click at [708, 38] on icon "button" at bounding box center [707, 42] width 9 height 12
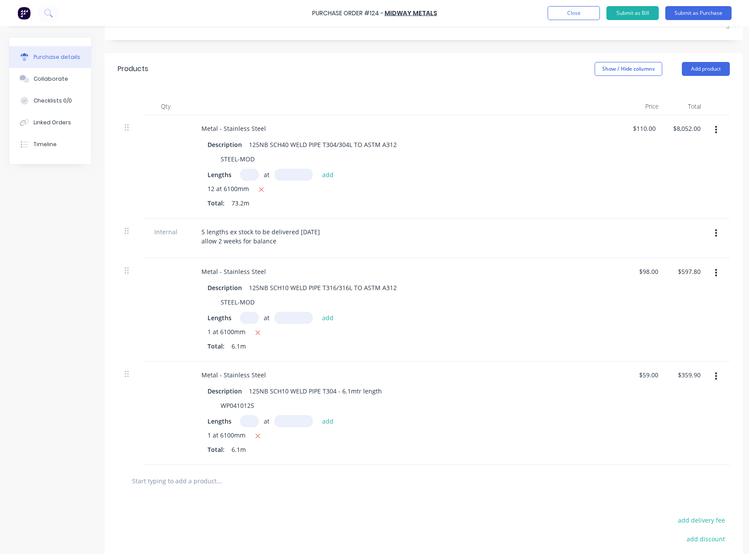
click at [716, 377] on icon "button" at bounding box center [716, 376] width 2 height 8
click at [714, 273] on button "button" at bounding box center [716, 273] width 20 height 16
click at [693, 318] on button "Duplicate" at bounding box center [689, 313] width 74 height 17
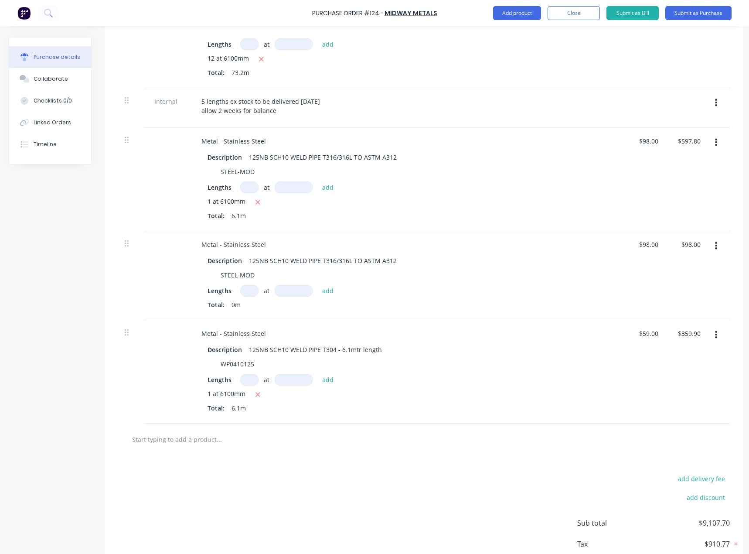
scroll to position [294, 0]
click at [249, 281] on div "Description 125NB SCH10 WELD PIPE T316/316L TO ASTM A312 STEEL-MOD Lengths at a…" at bounding box center [405, 283] width 422 height 58
click at [248, 287] on input at bounding box center [249, 290] width 18 height 12
type textarea "x"
type input "1"
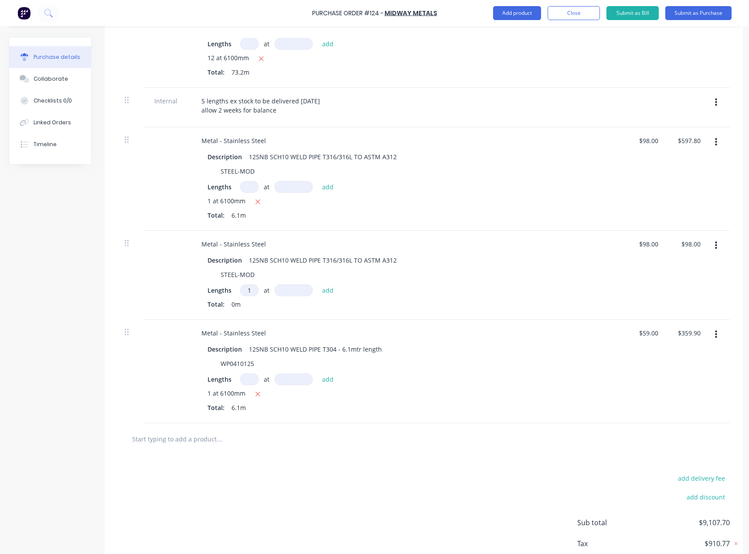
click at [305, 291] on input at bounding box center [294, 290] width 38 height 12
type textarea "x"
type input "6"
type textarea "x"
type input "61"
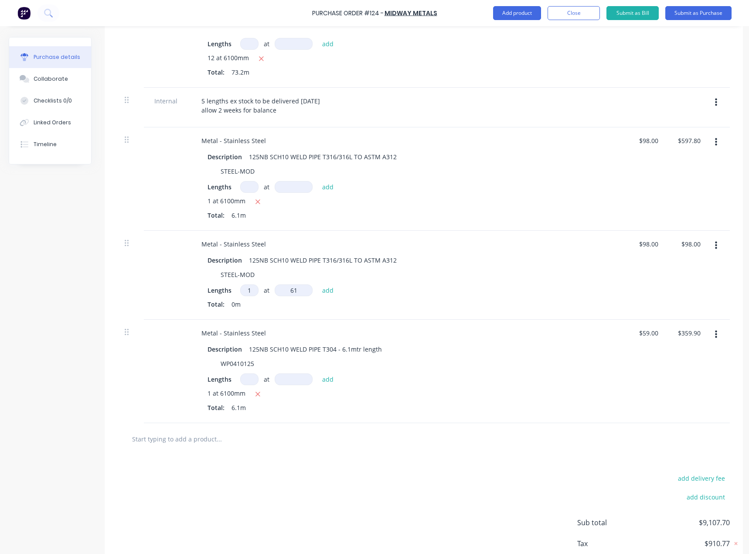
type textarea "x"
type input "610"
type textarea "x"
type input "6100"
type textarea "x"
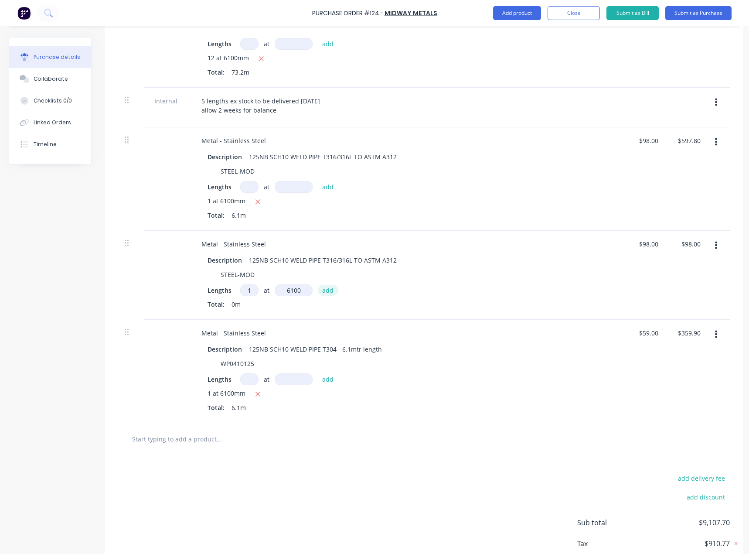
type input "6100mm"
click at [323, 290] on button "add" at bounding box center [328, 290] width 20 height 10
type textarea "x"
type input "$597.80"
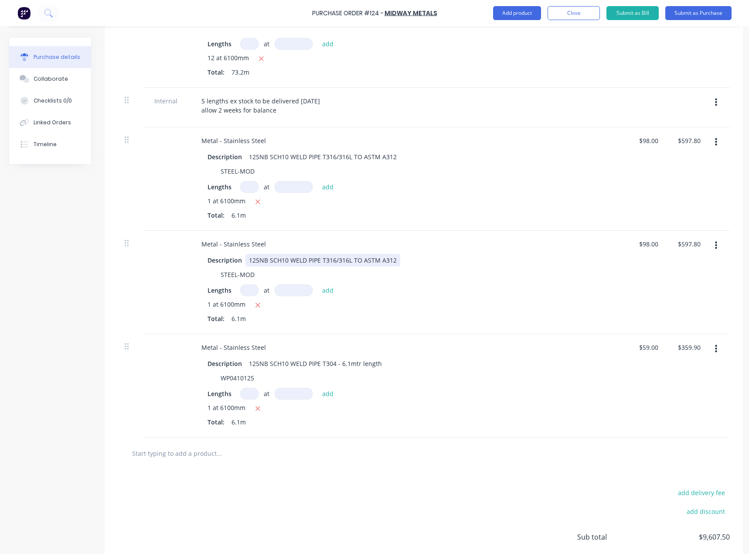
click at [298, 262] on div "125NB SCH10 WELD PIPE T316/316L TO ASTM A312" at bounding box center [323, 260] width 155 height 13
click at [297, 262] on div "125NB SCH10 WELD PIPE T316/316L TO ASTM A312" at bounding box center [323, 260] width 155 height 13
type textarea "x"
click at [297, 262] on div "125NB SCH10 WELD PIPE T316/316L TO ASTM A312" at bounding box center [323, 260] width 155 height 13
paste div
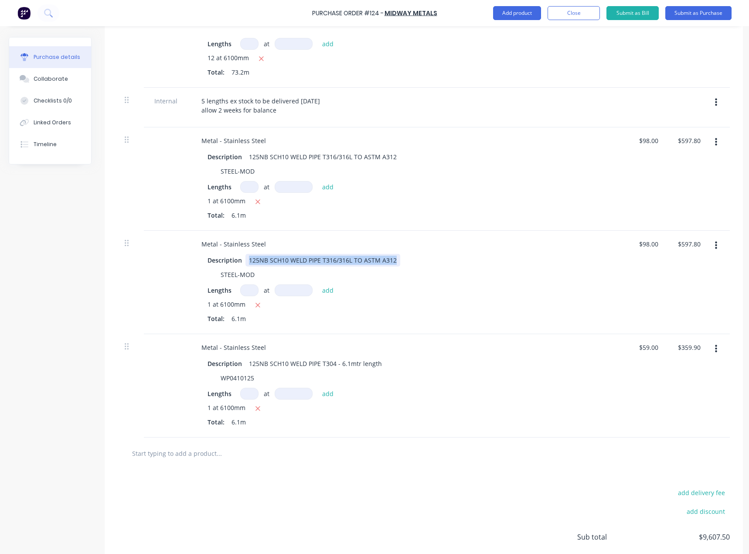
click at [321, 258] on div "125NB SCH10 WELD PIPE T316/316L TO ASTM A312" at bounding box center [323, 260] width 155 height 13
click at [468, 480] on div "add delivery fee add discount Sub total $9,607.50 Tax $960.75 Total $10,568.25" at bounding box center [424, 540] width 638 height 143
click at [397, 260] on div "150NB SCH10 WELDED PIPE 304/304L TO ASTM A312" at bounding box center [325, 260] width 159 height 13
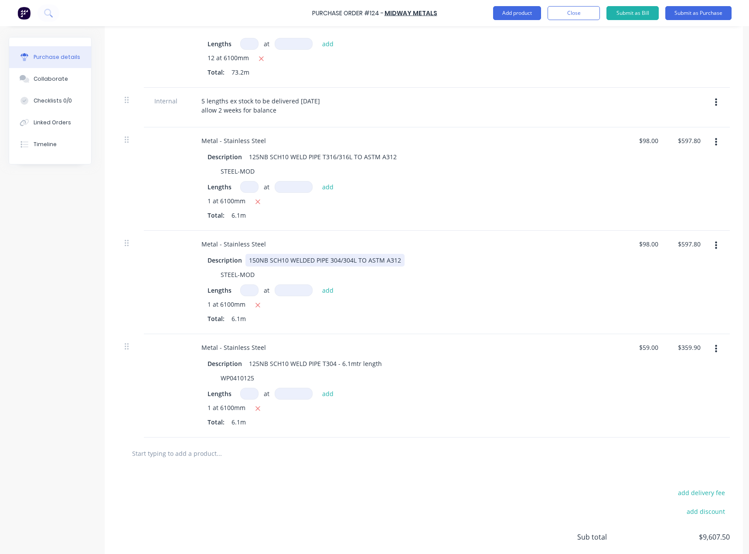
click at [398, 260] on div "150NB SCH10 WELDED PIPE 304/304L TO ASTM A312" at bounding box center [325, 260] width 159 height 13
click at [396, 157] on div "125NB SCH10 WELD PIPE T316/316L TO ASTM A312" at bounding box center [323, 156] width 155 height 13
click at [406, 466] on div at bounding box center [424, 453] width 612 height 32
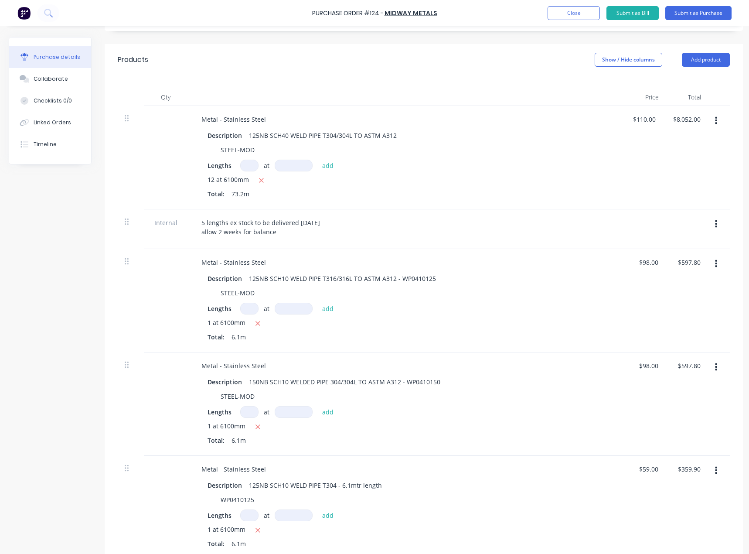
scroll to position [164, 0]
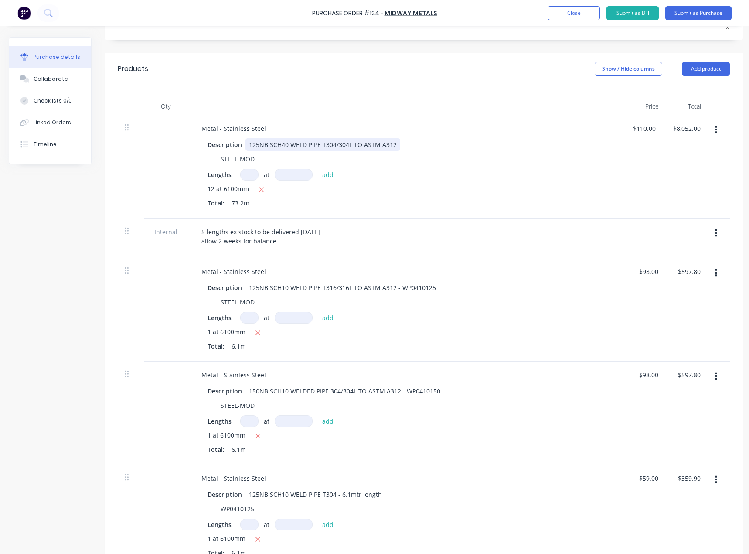
click at [391, 140] on div "125NB SCH40 WELD PIPE T304/304L TO ASTM A312" at bounding box center [323, 144] width 155 height 13
click at [395, 141] on div "125NB SCH40 WELD PIPE T304/304L TO ASTM A312" at bounding box center [323, 144] width 155 height 13
click at [93, 225] on div "Created by Tayla Created [DATE] Required [DATE] Status Draft Contact [PERSON_NA…" at bounding box center [376, 309] width 734 height 870
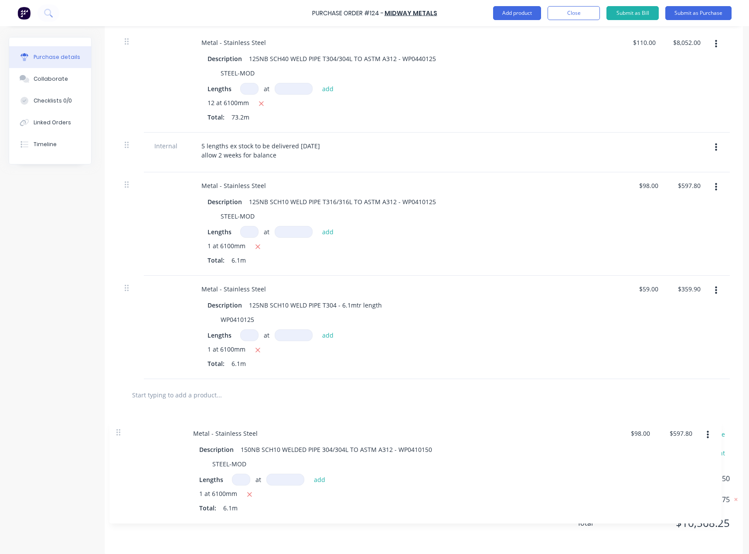
scroll to position [265, 0]
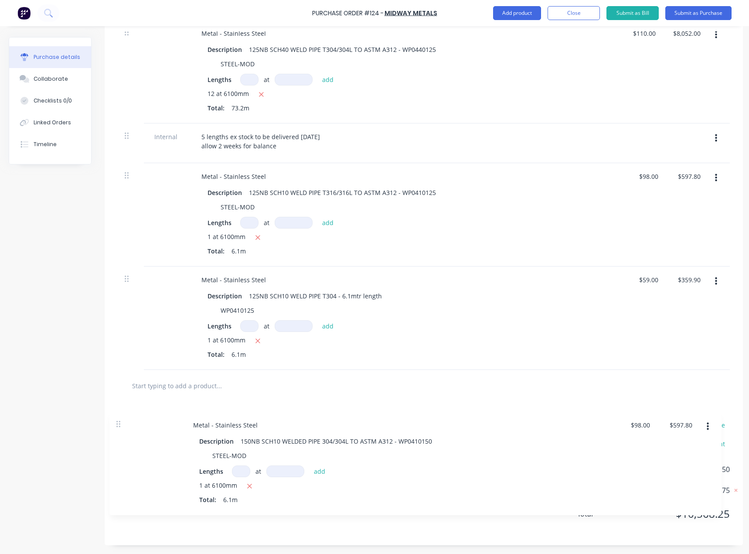
drag, startPoint x: 126, startPoint y: 301, endPoint x: 118, endPoint y: 427, distance: 125.8
click at [117, 428] on div "Products Show / Hide columns Add product Qty Price Total Metal - Stainless Stee…" at bounding box center [424, 251] width 638 height 587
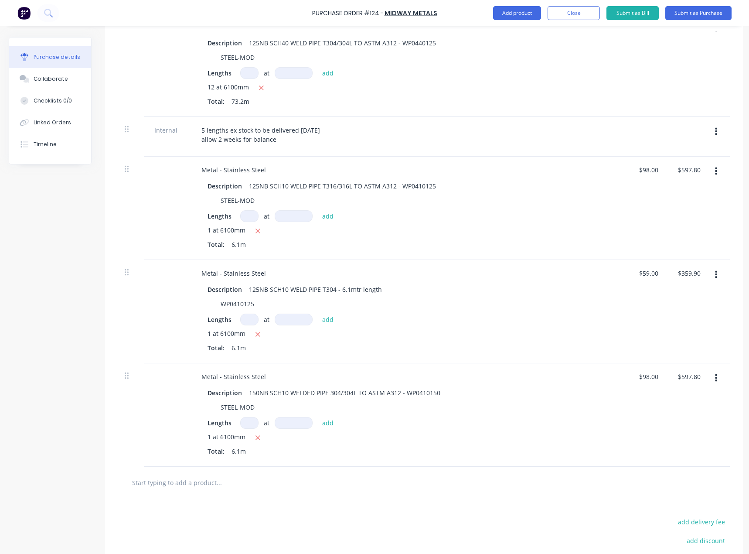
scroll to position [309, 0]
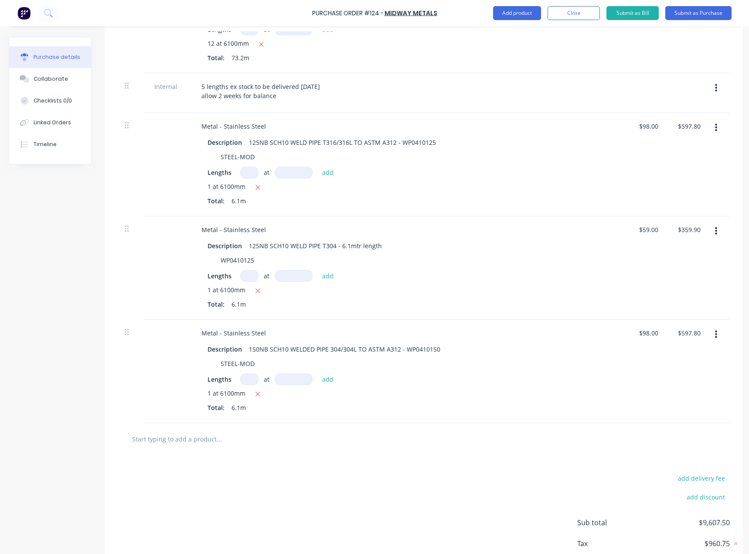
click at [716, 335] on icon "button" at bounding box center [716, 335] width 2 height 10
click at [705, 376] on button "Duplicate" at bounding box center [689, 374] width 74 height 17
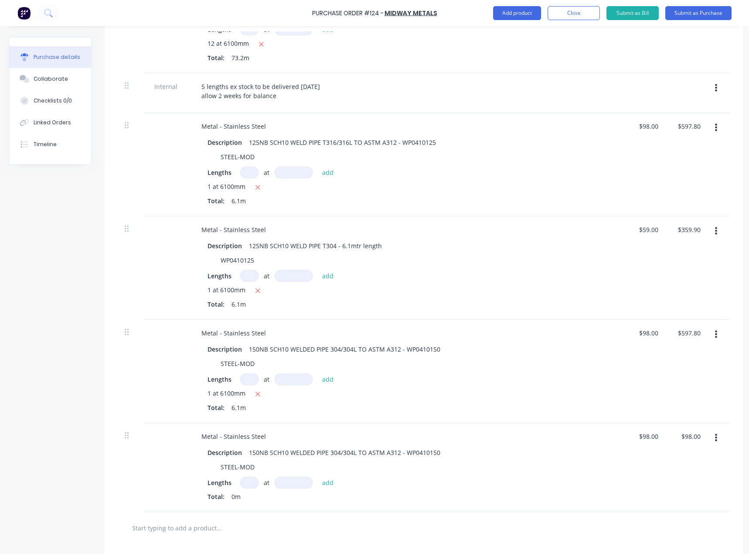
click at [242, 482] on input at bounding box center [249, 483] width 18 height 12
type textarea "x"
type input "1"
type textarea "x"
type input "1"
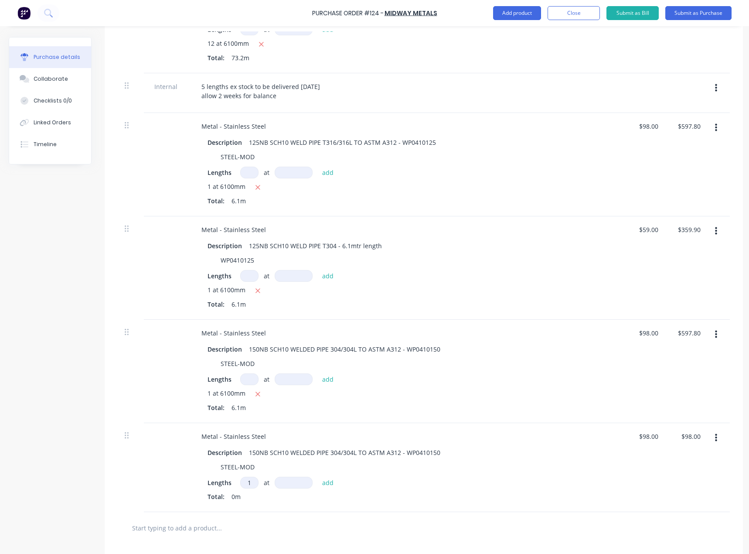
click at [295, 483] on input at bounding box center [294, 483] width 38 height 12
type textarea "x"
type input "6"
type textarea "x"
type input "61"
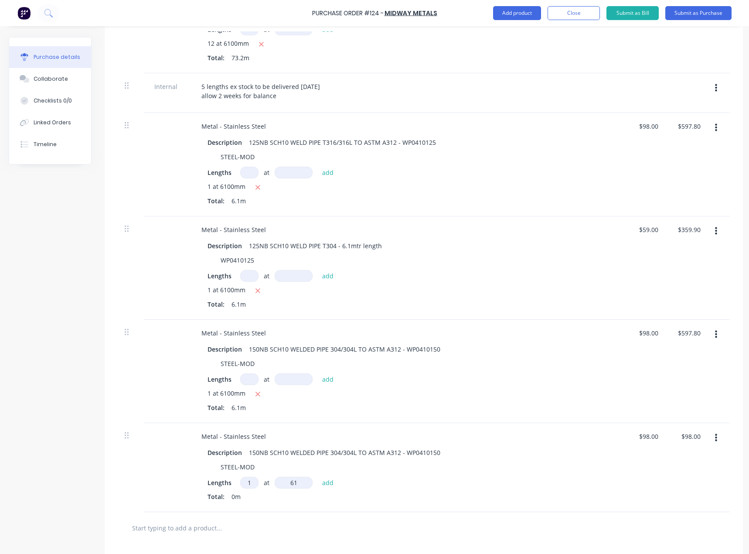
type textarea "x"
type input "610"
type textarea "x"
type input "6100"
type textarea "x"
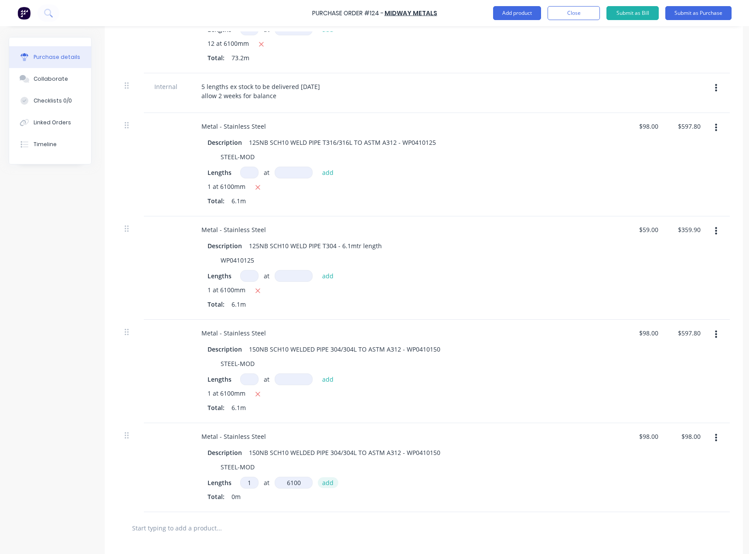
type input "6100mm"
click at [326, 481] on button "add" at bounding box center [328, 482] width 20 height 10
type textarea "x"
type input "$597.80"
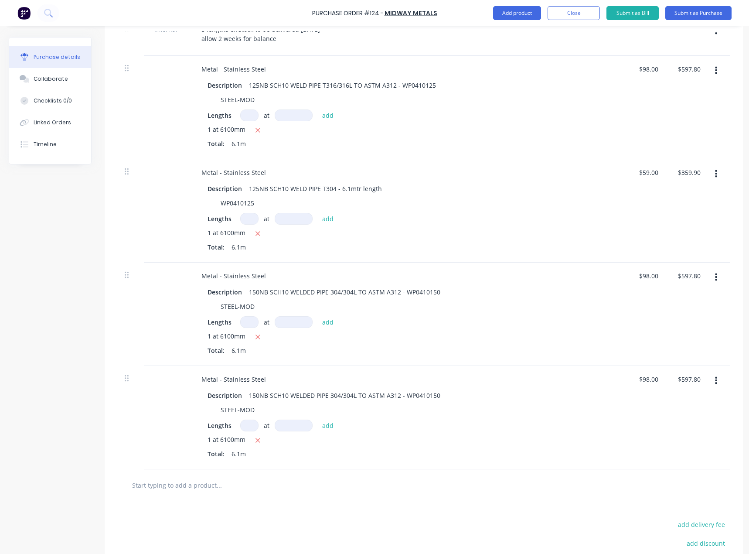
scroll to position [396, 0]
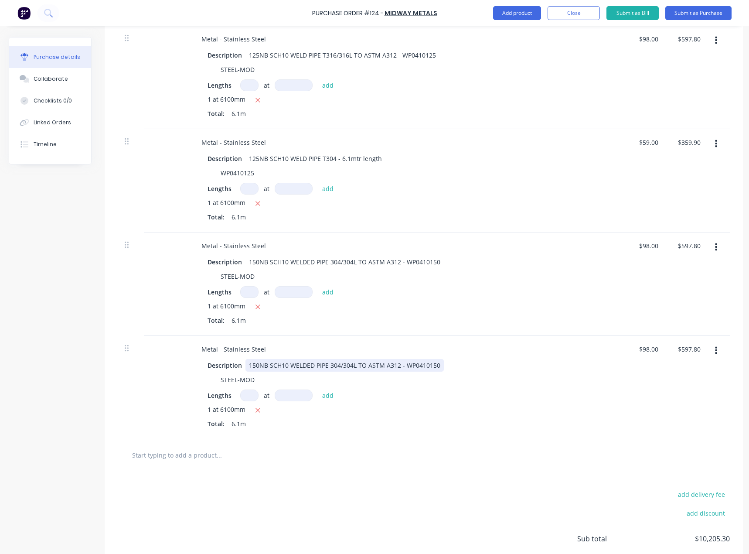
click at [312, 366] on div "150NB SCH10 WELDED PIPE 304/304L TO ASTM A312 - WP0410150" at bounding box center [345, 365] width 198 height 13
type textarea "x"
click at [312, 366] on div "150NB SCH10 WELDED PIPE 304/304L TO ASTM A312 - WP0410150" at bounding box center [345, 365] width 198 height 13
paste div
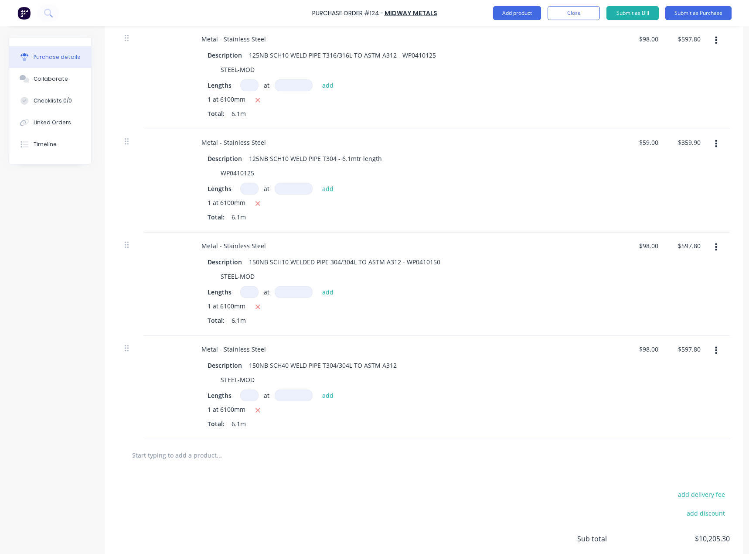
click at [372, 454] on div at bounding box center [256, 454] width 262 height 17
click at [394, 367] on div "150NB SCH40 WELD PIPE T304/304L TO ASTM A312" at bounding box center [323, 365] width 155 height 13
click at [461, 469] on div at bounding box center [424, 455] width 612 height 32
type textarea "x"
type input "98.00"
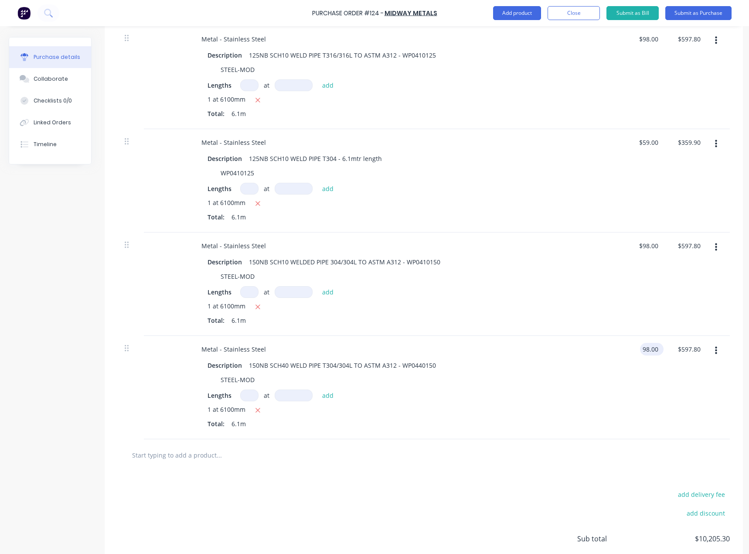
click at [641, 346] on input "98.00" at bounding box center [650, 349] width 20 height 13
type textarea "x"
click at [641, 346] on input "98.00" at bounding box center [650, 349] width 20 height 13
paste input "134.5"
type input "134.500"
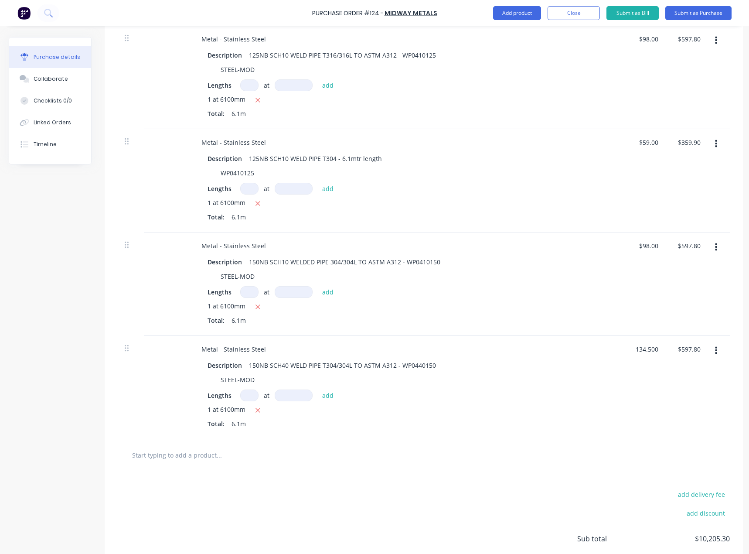
type textarea "x"
type input "$134.50"
type input "$820.45"
click at [607, 471] on div at bounding box center [424, 455] width 612 height 32
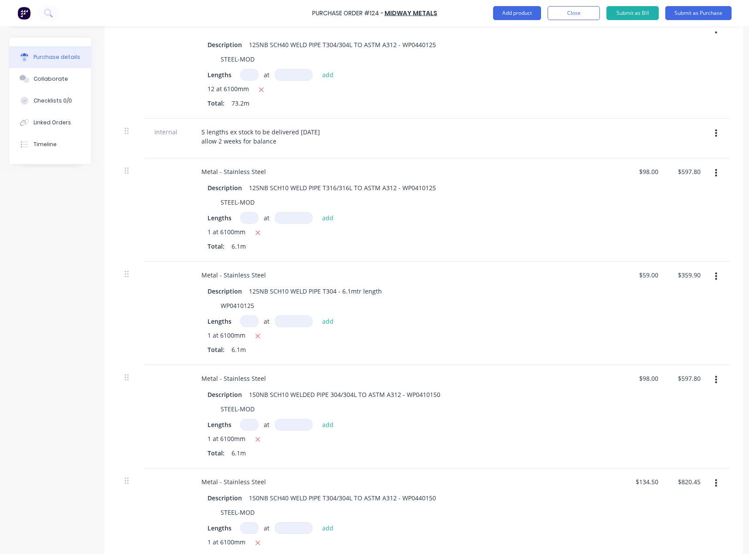
scroll to position [265, 0]
type textarea "x"
type input "98.00"
click at [640, 377] on div "98.00 98.00" at bounding box center [650, 376] width 20 height 13
type textarea "x"
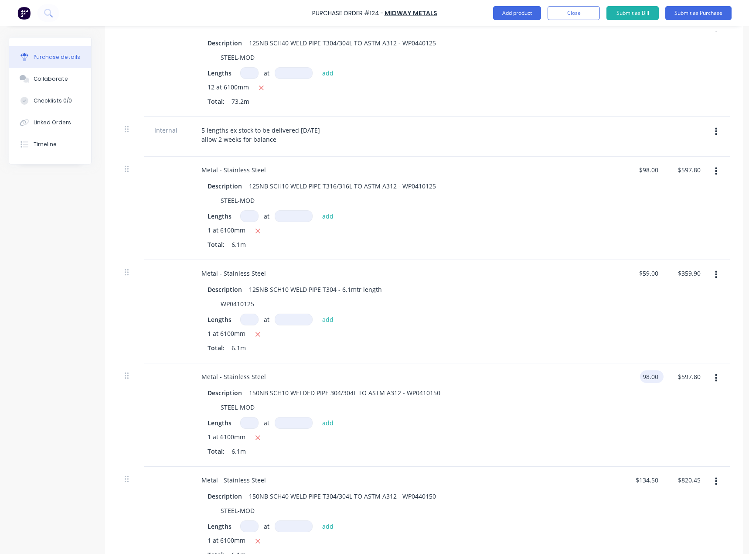
type input "$98.00"
click at [640, 377] on div "$98.00 98.00" at bounding box center [650, 376] width 20 height 13
click at [626, 392] on div "$98.00 $98.00" at bounding box center [645, 414] width 42 height 103
type textarea "x"
type input "98.00"
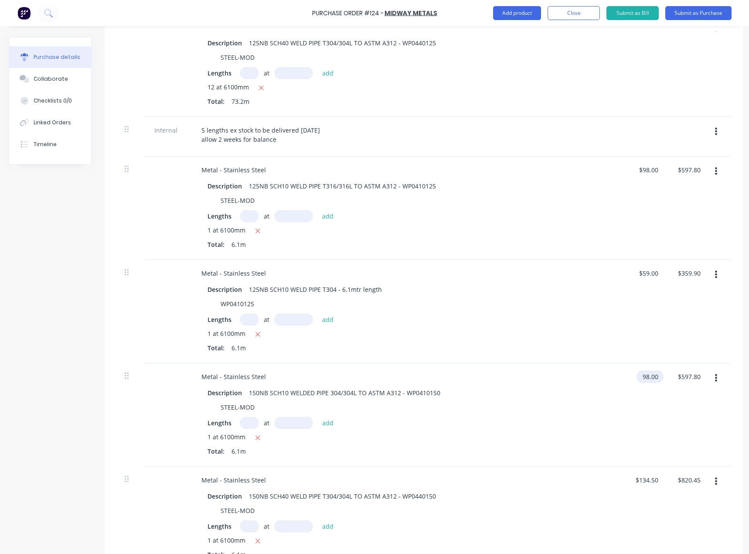
click at [650, 372] on input "98.00" at bounding box center [649, 376] width 24 height 13
type textarea "x"
click at [650, 372] on input "98.00" at bounding box center [650, 376] width 20 height 13
paste input "69.0"
type input "69.000"
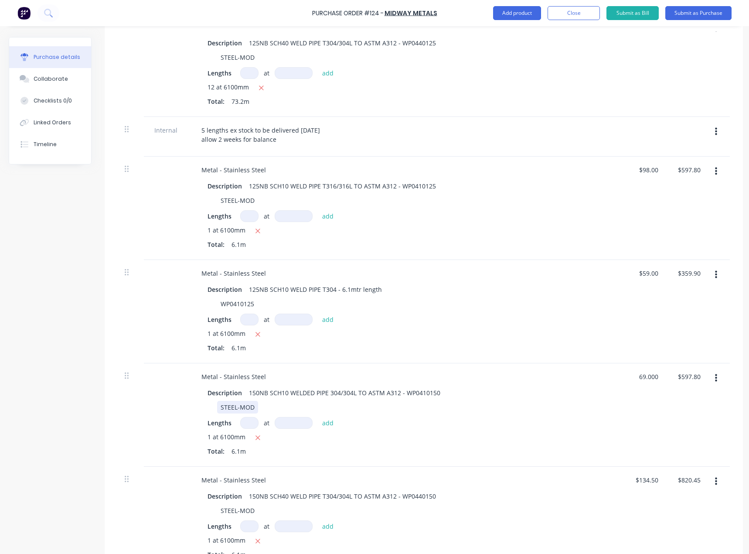
type textarea "x"
type input "$69.00"
type input "$420.90"
click at [617, 405] on div "Metal - Stainless Steel Description 150NB SCH10 WELDED PIPE 304/304L TO ASTM A3…" at bounding box center [406, 414] width 436 height 103
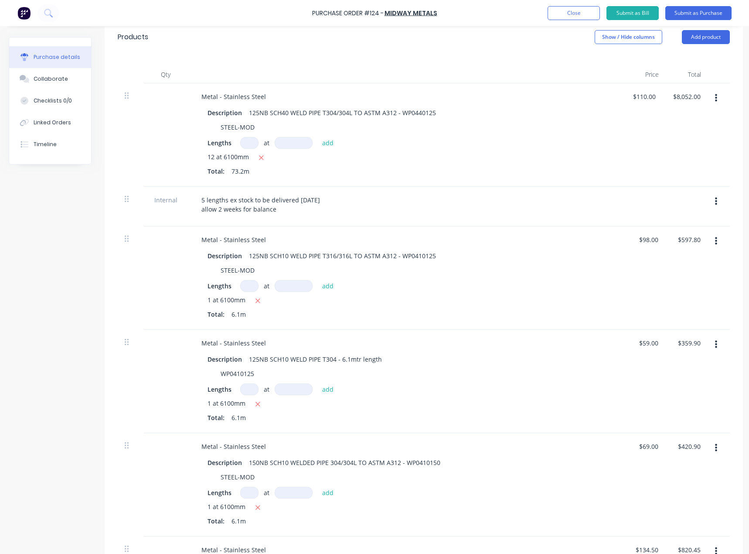
scroll to position [123, 0]
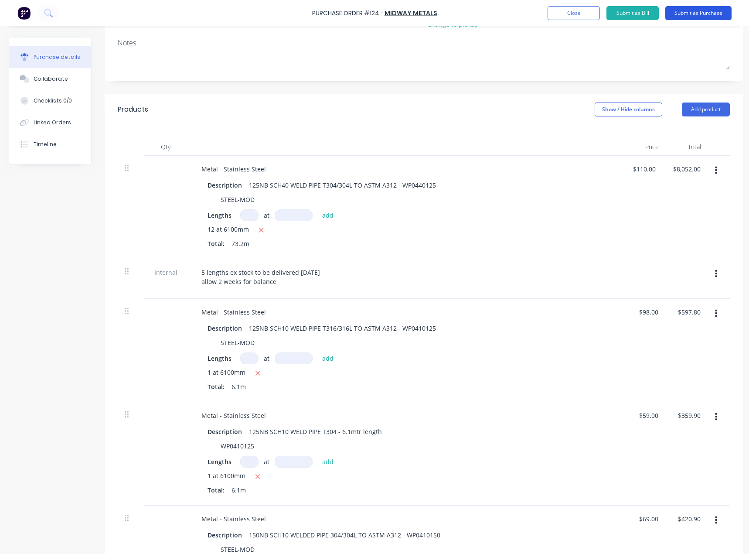
click at [704, 14] on button "Submit as Purchase" at bounding box center [698, 13] width 66 height 14
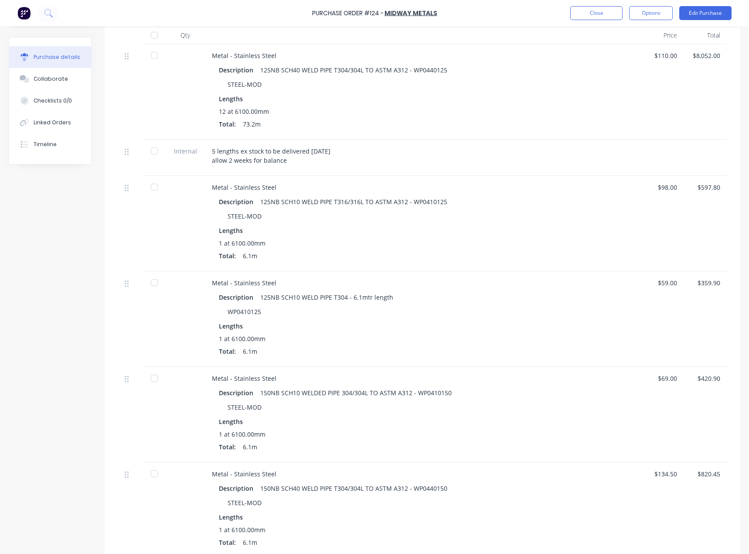
scroll to position [0, 0]
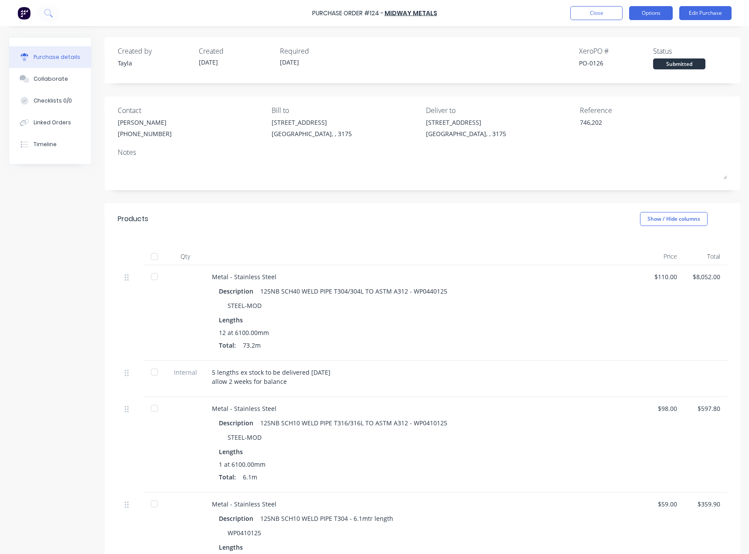
click at [656, 9] on button "Options" at bounding box center [651, 13] width 44 height 14
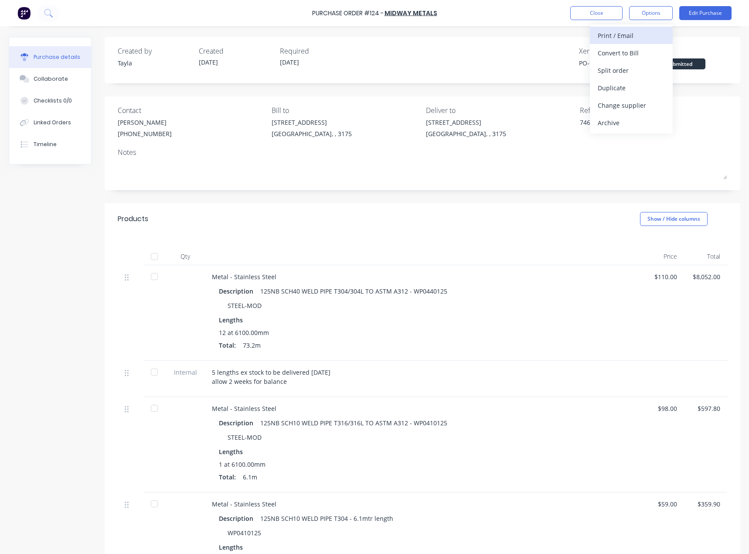
click at [627, 37] on div "Print / Email" at bounding box center [631, 35] width 67 height 13
click at [631, 51] on div "With pricing" at bounding box center [631, 53] width 67 height 13
type textarea "x"
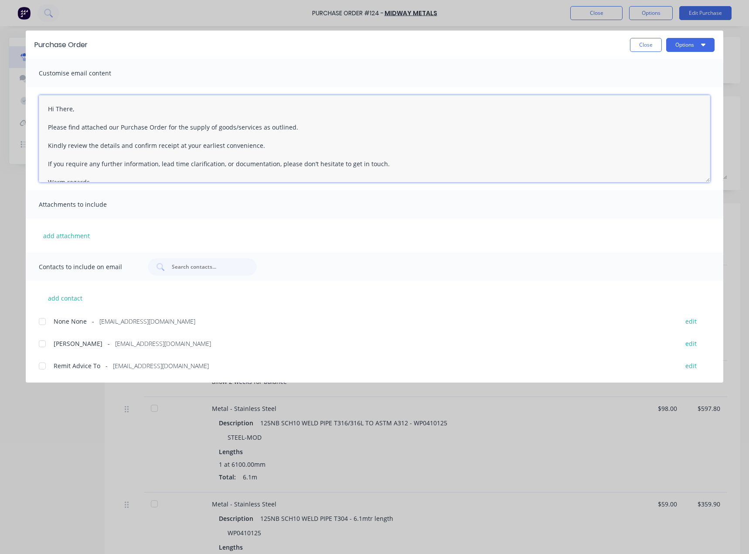
click at [64, 106] on textarea "Hi There, Please find attached our Purchase Order for the supply of goods/servi…" at bounding box center [375, 138] width 672 height 87
click at [40, 348] on div at bounding box center [42, 343] width 17 height 17
drag, startPoint x: 215, startPoint y: 160, endPoint x: 31, endPoint y: 105, distance: 191.3
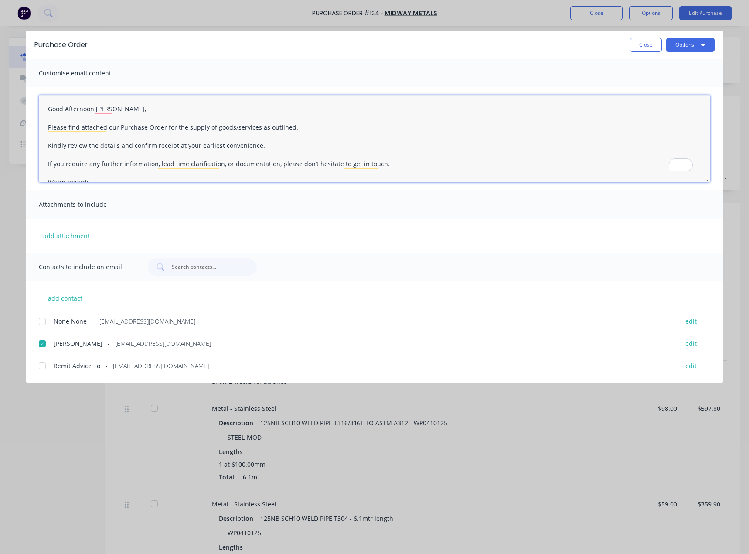
click at [0, 82] on html "Purchase Order #124 - Midway Metals Close Options Edit Purchase Purchase detail…" at bounding box center [374, 277] width 749 height 554
click at [42, 105] on textarea "Good Afternoon [PERSON_NAME], Please find attached our Purchase Order for the s…" at bounding box center [375, 138] width 672 height 87
click at [48, 105] on textarea "Good Afternoon [PERSON_NAME], Please find attached our Purchase Order for the s…" at bounding box center [375, 138] width 672 height 87
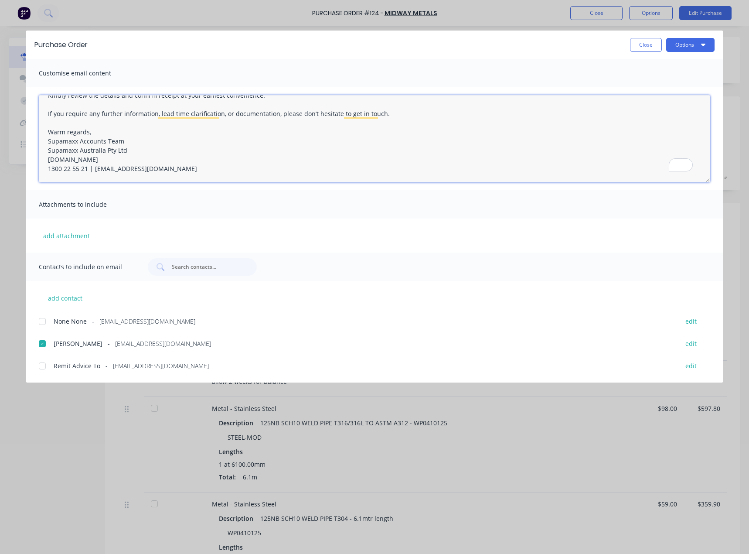
drag, startPoint x: 50, startPoint y: 106, endPoint x: 195, endPoint y: 237, distance: 195.4
click at [195, 237] on div "Customise email content Good Afternoon [PERSON_NAME], Please find attached our …" at bounding box center [375, 156] width 698 height 194
type textarea "Good Afternoon [PERSON_NAME], Please find attached our Purchase Order for the s…"
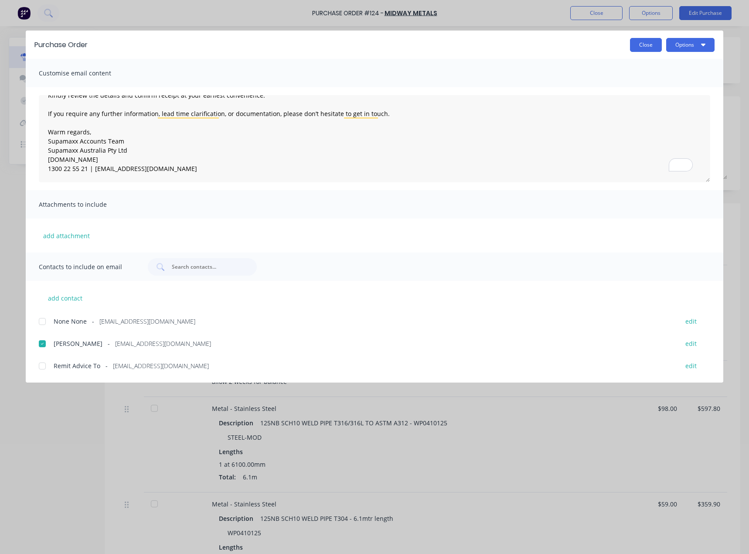
click at [646, 49] on button "Close" at bounding box center [646, 45] width 32 height 14
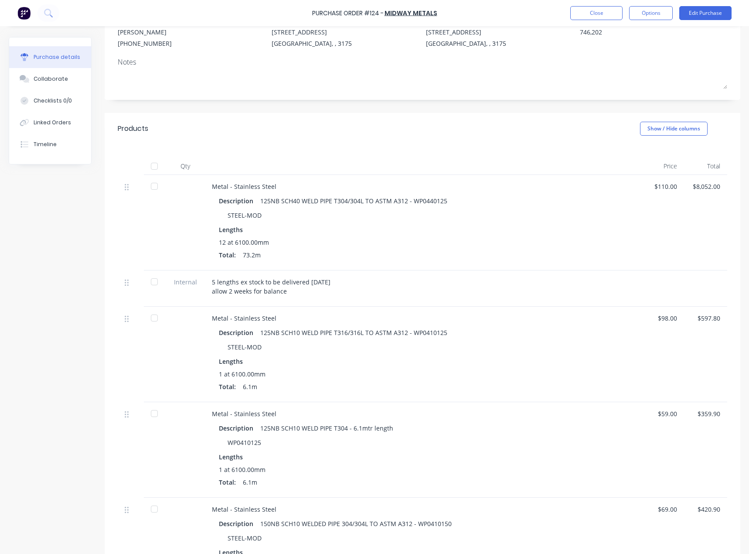
scroll to position [87, 0]
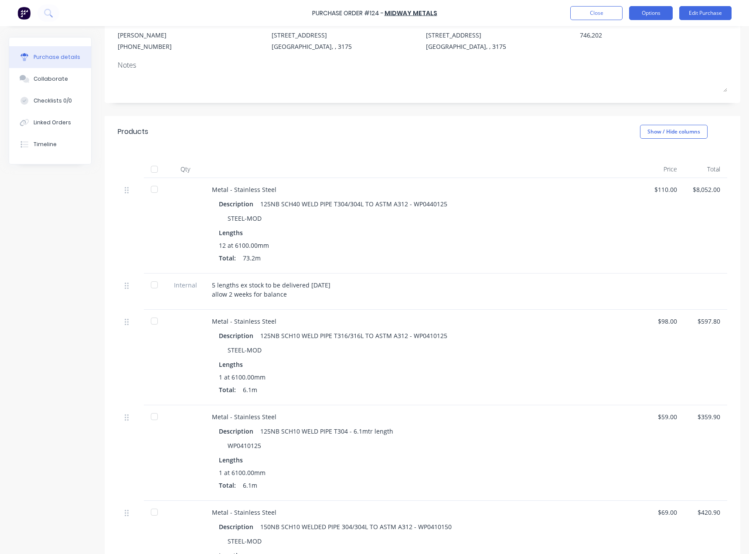
click at [647, 9] on button "Options" at bounding box center [651, 13] width 44 height 14
click at [618, 33] on div "Print / Email" at bounding box center [631, 35] width 67 height 13
click at [619, 52] on div "With pricing" at bounding box center [631, 53] width 67 height 13
type textarea "x"
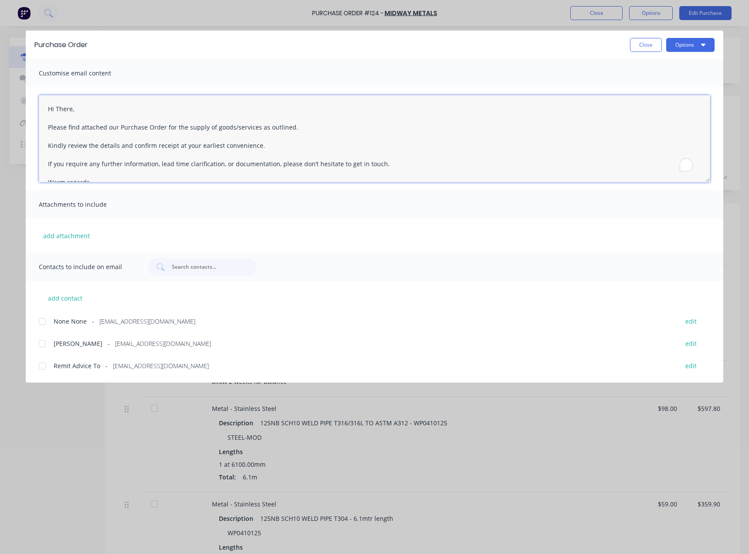
click at [302, 118] on textarea "Hi There, Please find attached our Purchase Order for the supply of goods/servi…" at bounding box center [375, 138] width 672 height 87
paste textarea "Good [PERSON_NAME]"
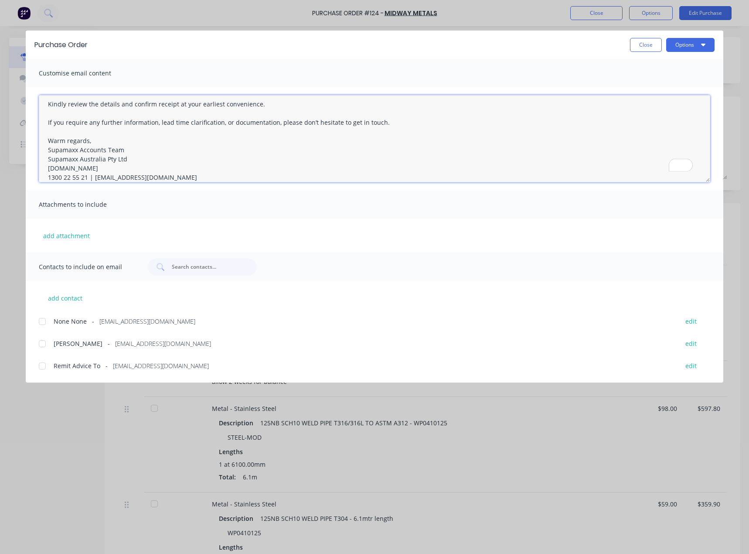
type textarea "Good Afternoon [PERSON_NAME], Please find attached our Purchase Order for the s…"
click at [84, 351] on div "add contact None None - [EMAIL_ADDRESS][DOMAIN_NAME] edit Omar - [EMAIL_ADDRESS…" at bounding box center [375, 326] width 698 height 91
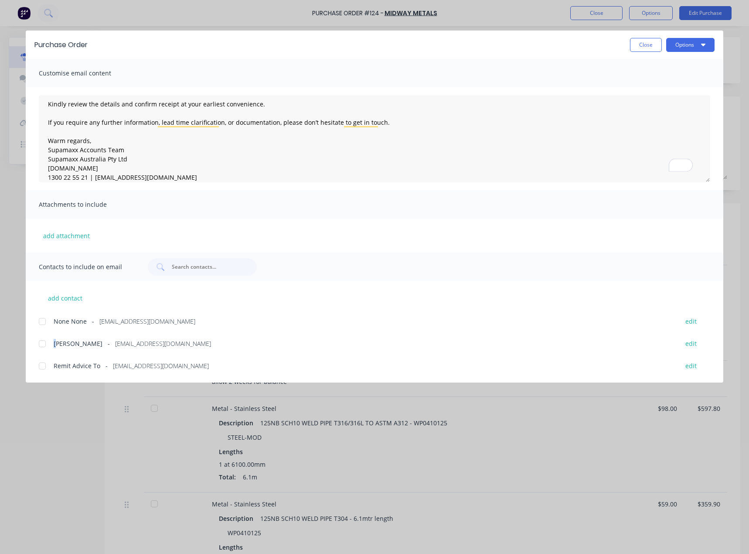
click at [51, 348] on div "Omar - [EMAIL_ADDRESS][DOMAIN_NAME] edit" at bounding box center [381, 344] width 685 height 12
click at [682, 41] on button "Options" at bounding box center [690, 45] width 48 height 14
click at [682, 99] on div "Email" at bounding box center [673, 101] width 67 height 13
click at [640, 46] on button "Close" at bounding box center [646, 45] width 32 height 14
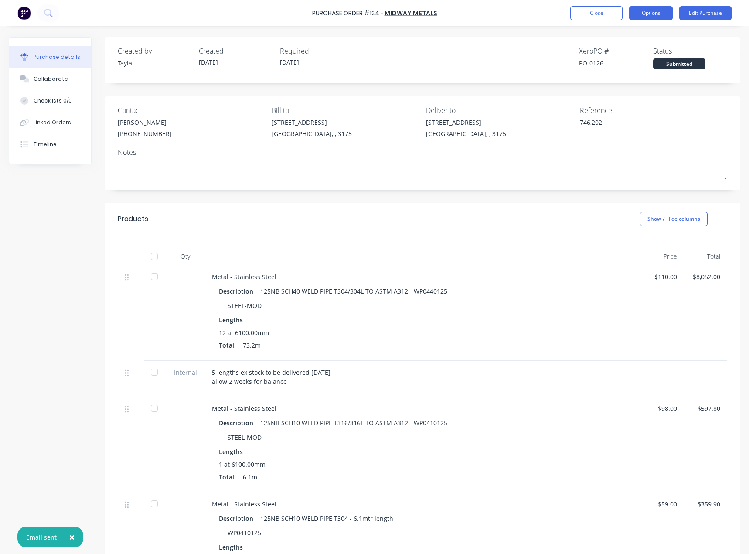
click at [638, 17] on button "Options" at bounding box center [651, 13] width 44 height 14
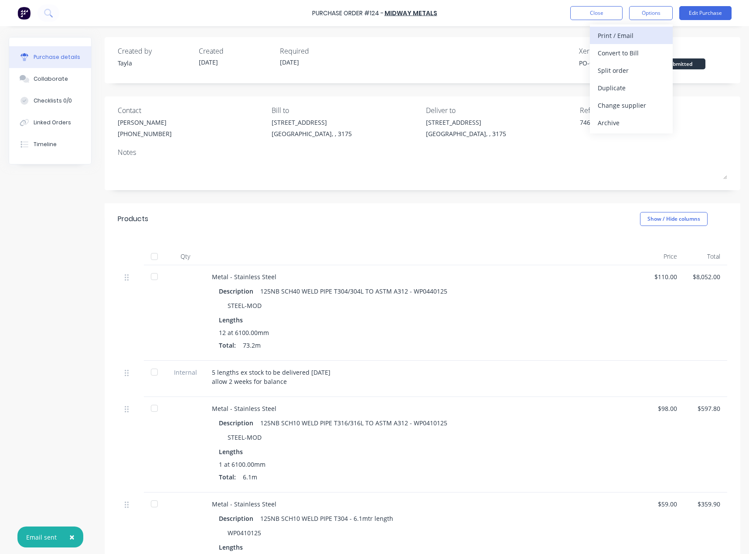
click at [638, 41] on div "Print / Email" at bounding box center [631, 35] width 67 height 13
click at [631, 72] on div "Without pricing" at bounding box center [631, 70] width 67 height 13
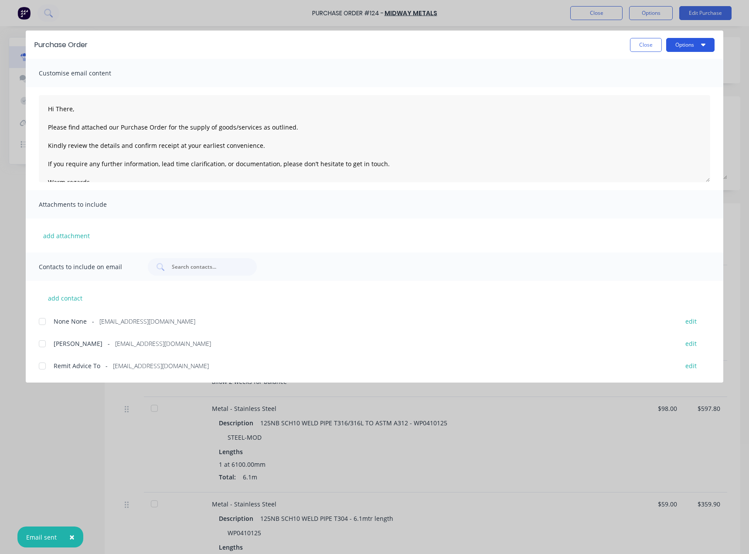
click at [677, 49] on button "Options" at bounding box center [690, 45] width 48 height 14
click at [670, 66] on div "Preview" at bounding box center [673, 67] width 67 height 13
click at [640, 41] on button "Close" at bounding box center [646, 45] width 32 height 14
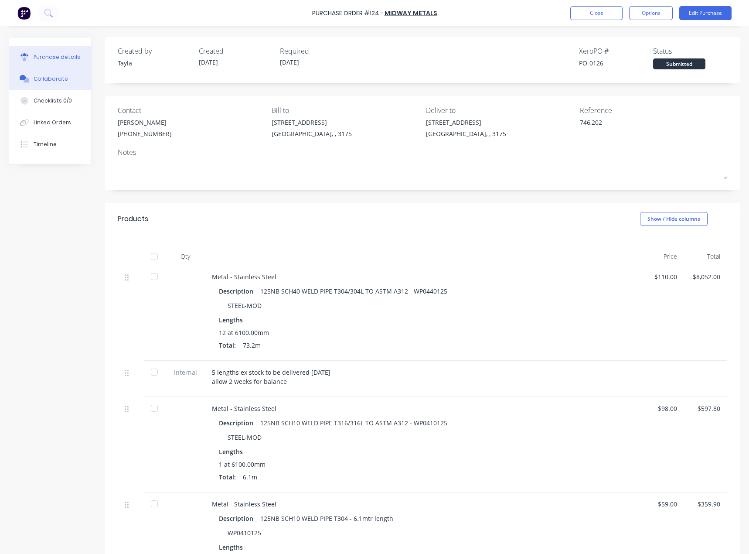
click at [39, 82] on div "Collaborate" at bounding box center [51, 79] width 34 height 8
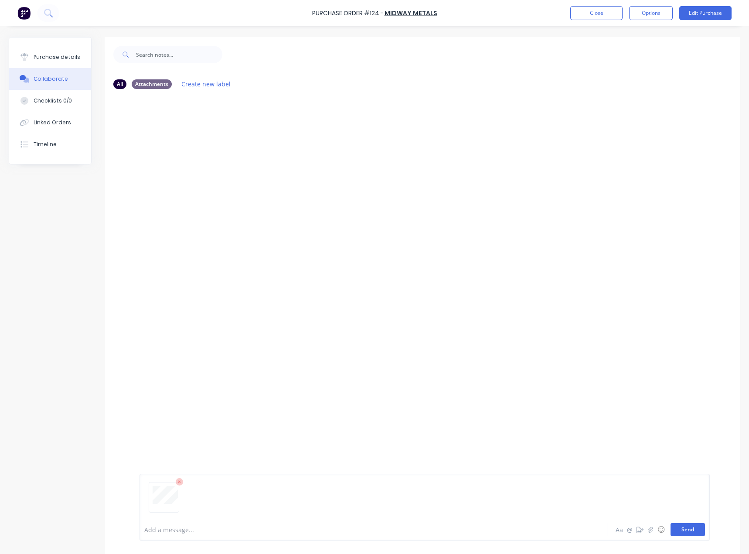
click at [693, 528] on button "Send" at bounding box center [688, 529] width 34 height 13
click at [61, 55] on div "Purchase details" at bounding box center [57, 57] width 47 height 8
type textarea "x"
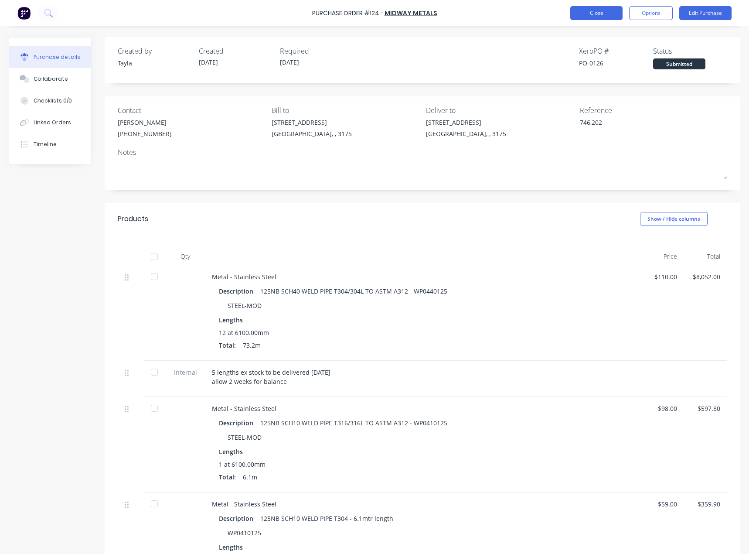
click at [590, 18] on button "Close" at bounding box center [596, 13] width 52 height 14
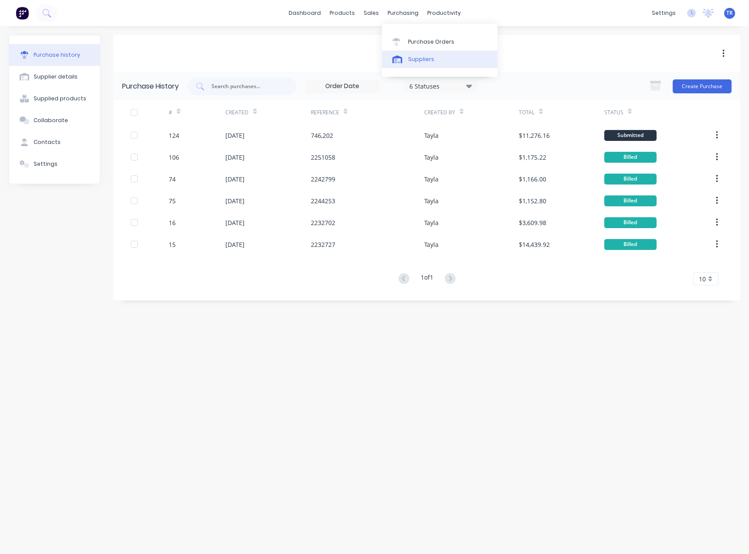
click at [404, 63] on div at bounding box center [398, 59] width 13 height 8
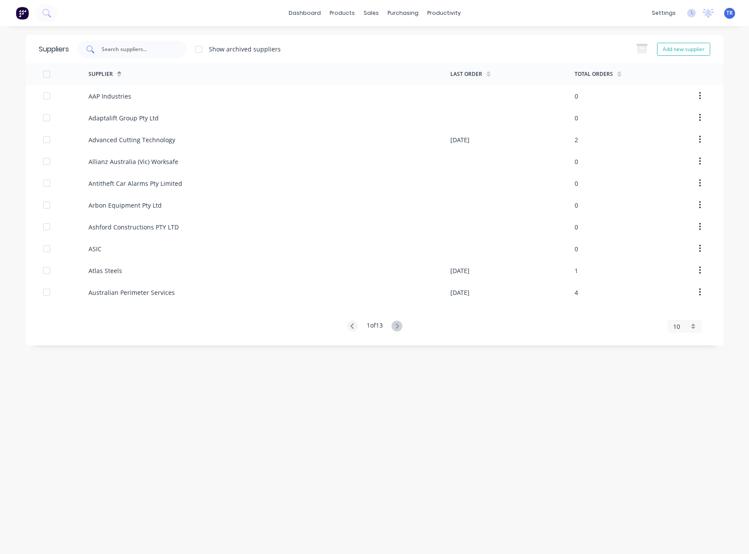
click at [187, 48] on div at bounding box center [132, 49] width 109 height 17
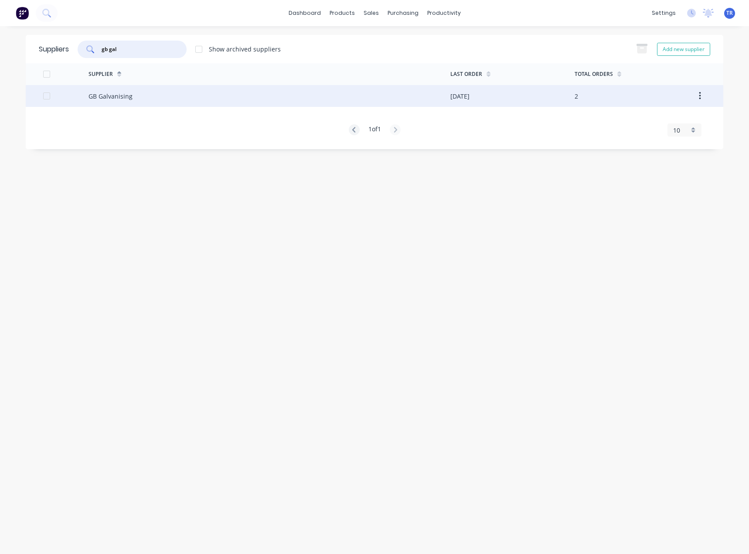
type input "gb gal"
click at [140, 105] on div "GB Galvanising" at bounding box center [270, 96] width 362 height 22
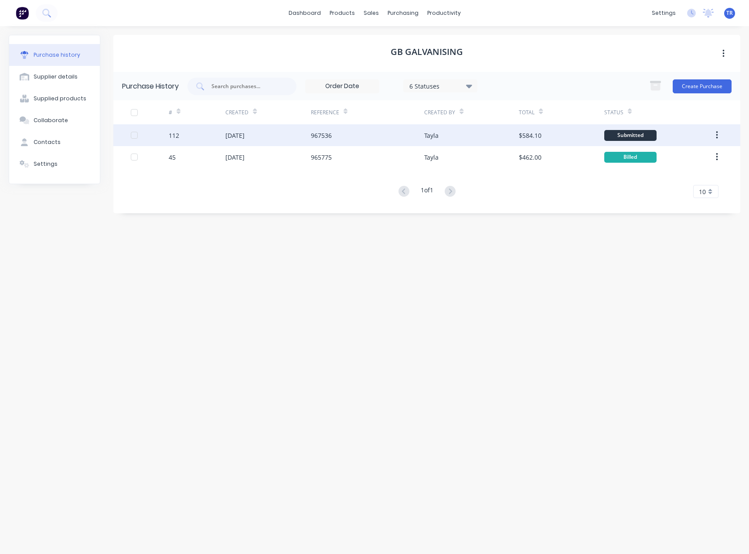
click at [528, 135] on div "$584.10" at bounding box center [530, 135] width 23 height 9
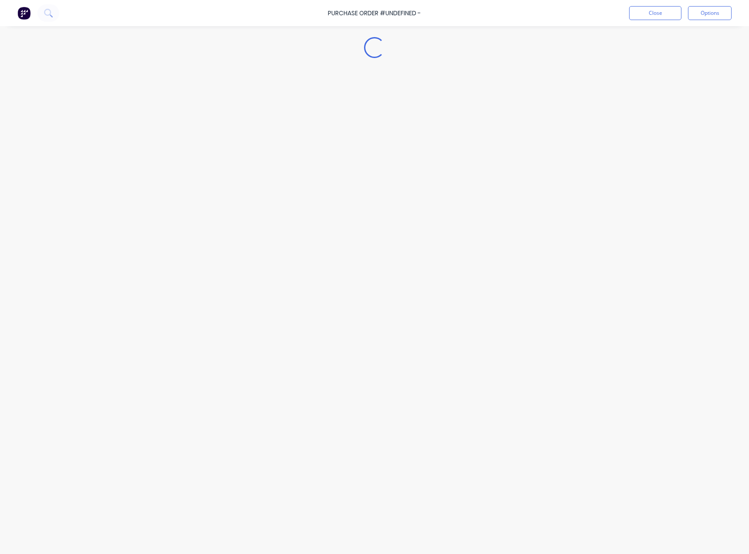
type textarea "x"
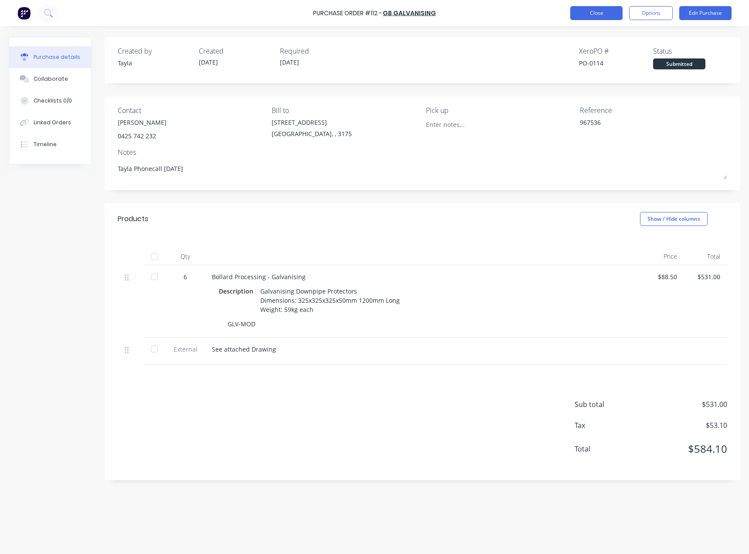
click at [581, 18] on button "Close" at bounding box center [596, 13] width 52 height 14
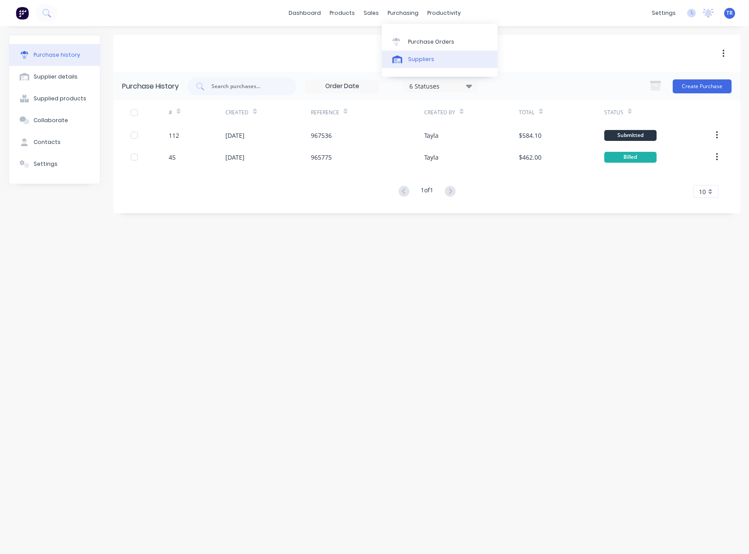
click at [417, 66] on link "Suppliers" at bounding box center [440, 59] width 116 height 17
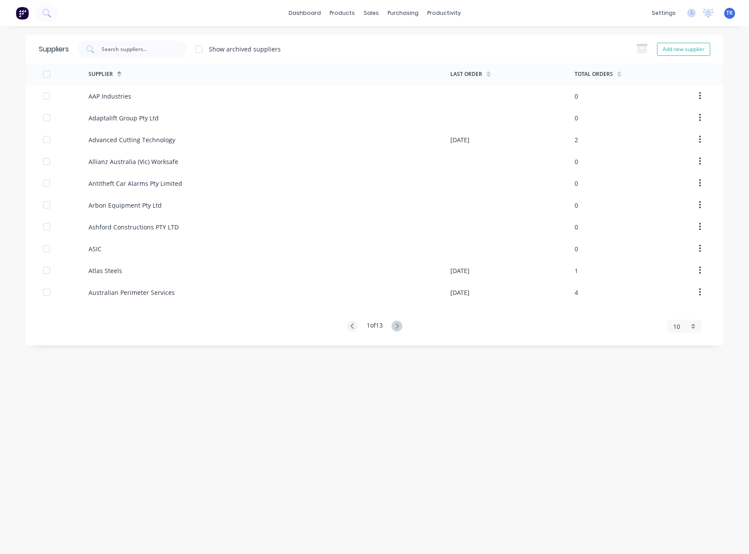
click at [150, 58] on div "Suppliers Show archived suppliers Add new supplier" at bounding box center [375, 49] width 698 height 28
click at [145, 51] on input "text" at bounding box center [137, 49] width 72 height 9
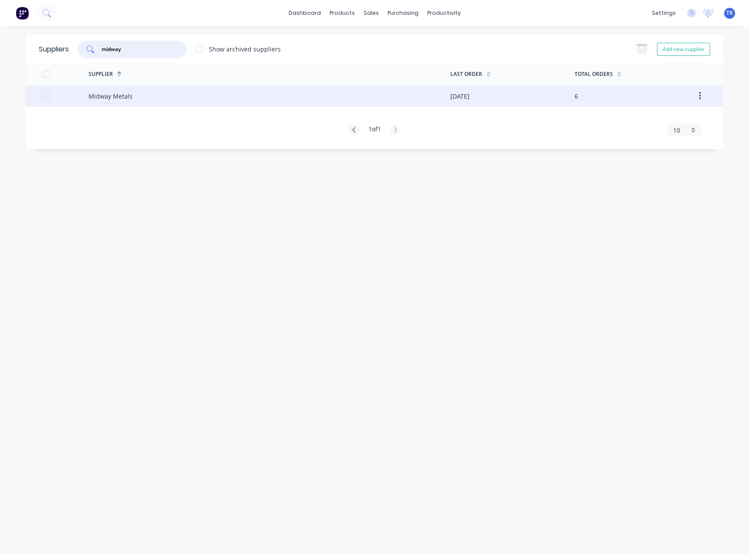
type input "midway"
click at [135, 90] on div "Midway Metals" at bounding box center [270, 96] width 362 height 22
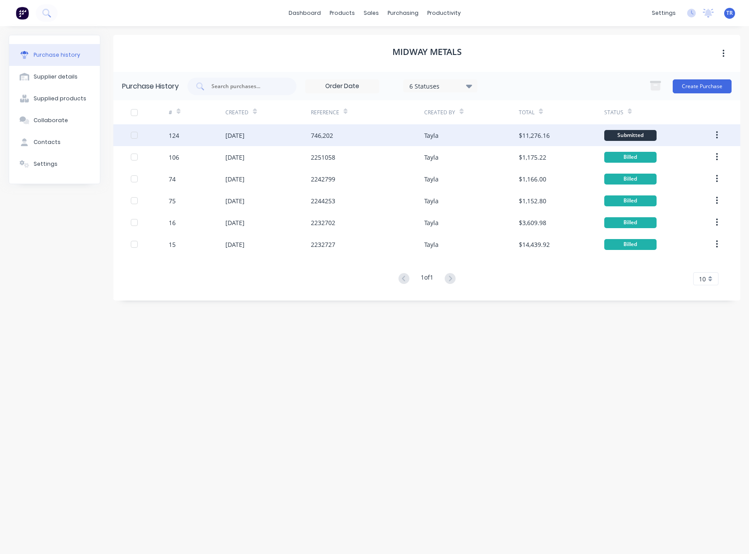
click at [308, 137] on div "[DATE]" at bounding box center [267, 135] width 85 height 22
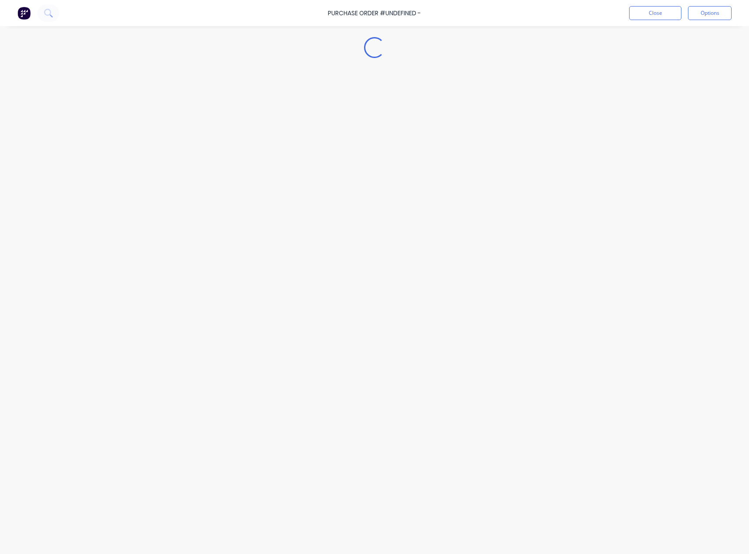
type textarea "x"
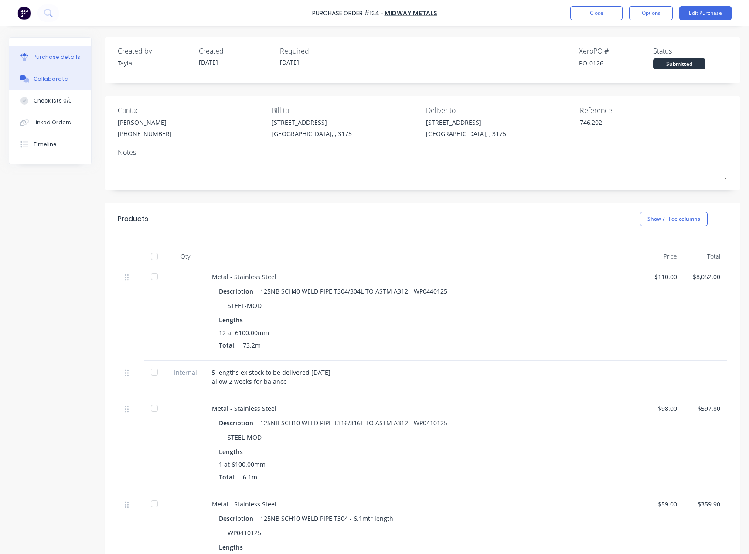
click at [55, 71] on button "Collaborate" at bounding box center [50, 79] width 82 height 22
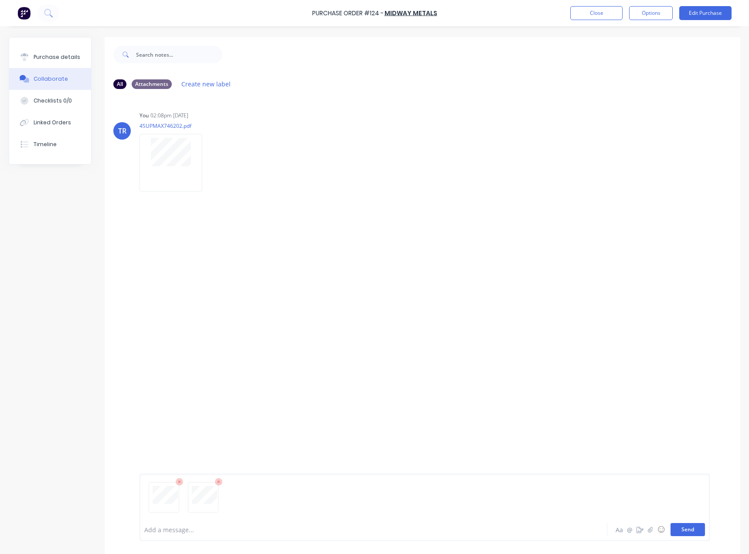
click at [686, 528] on button "Send" at bounding box center [688, 529] width 34 height 13
click at [256, 525] on div at bounding box center [355, 529] width 420 height 9
